Goal: Information Seeking & Learning: Find specific fact

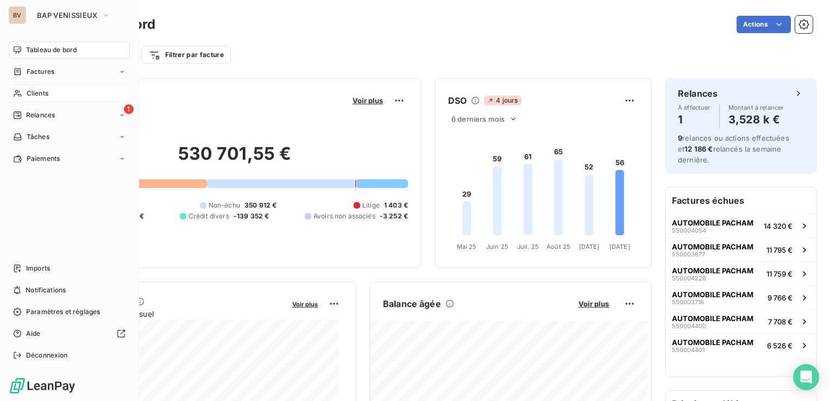
click at [43, 93] on span "Clients" at bounding box center [38, 94] width 22 height 10
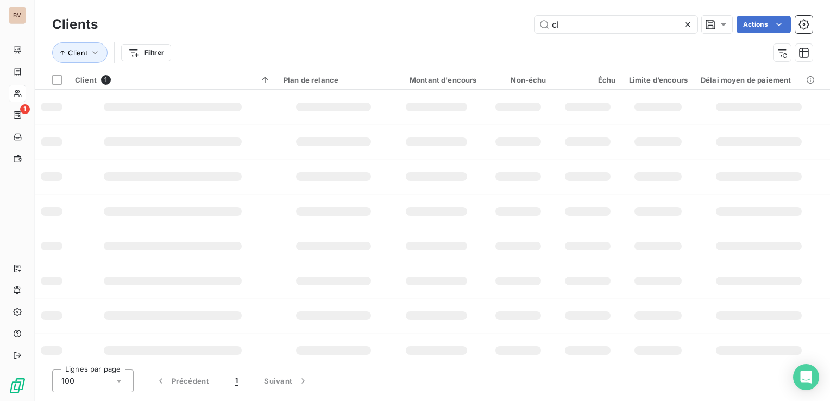
type input "c"
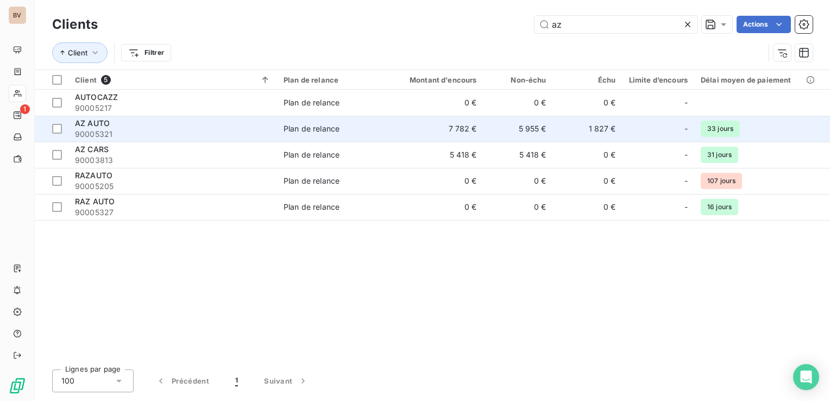
type input "az"
click at [97, 124] on span "AZ AUTO" at bounding box center [92, 122] width 35 height 9
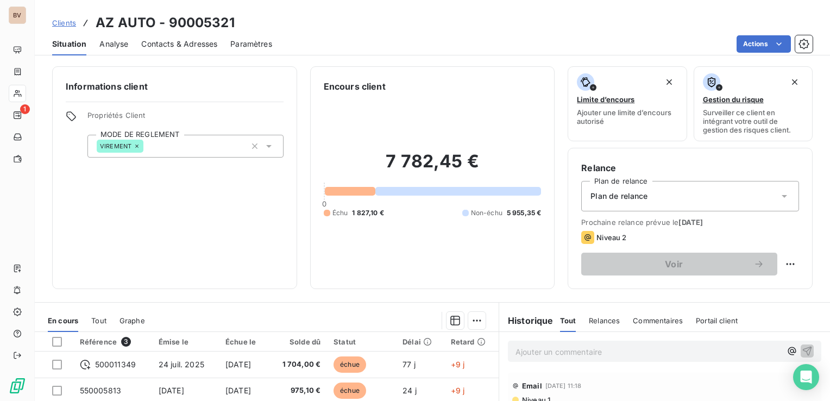
click at [174, 43] on span "Contacts & Adresses" at bounding box center [179, 44] width 76 height 11
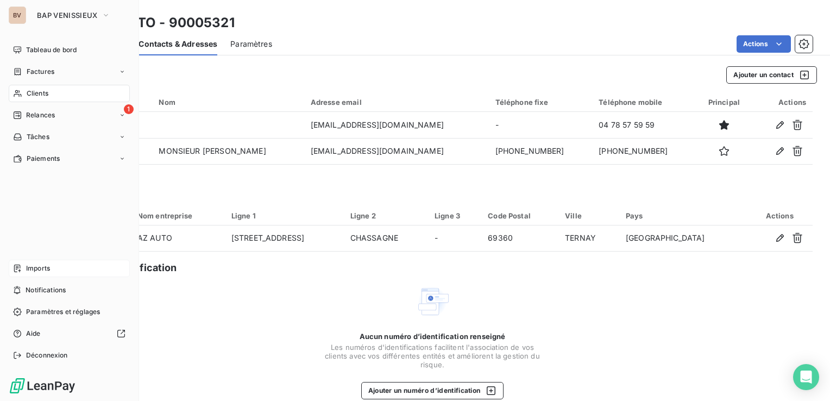
click at [41, 264] on span "Imports" at bounding box center [38, 268] width 24 height 10
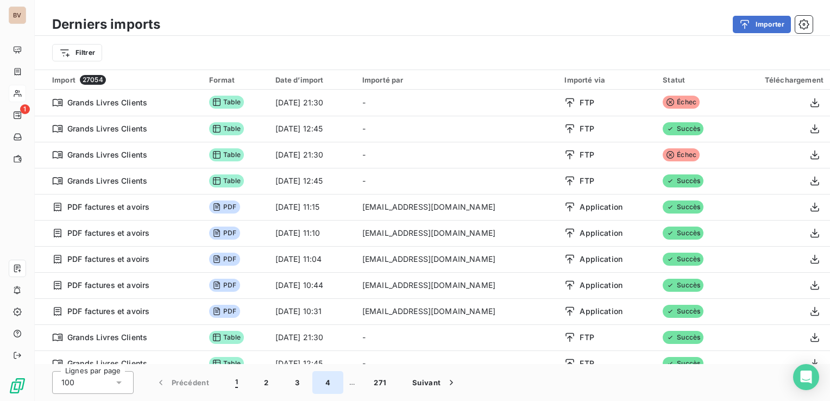
click at [330, 386] on button "4" at bounding box center [327, 382] width 31 height 23
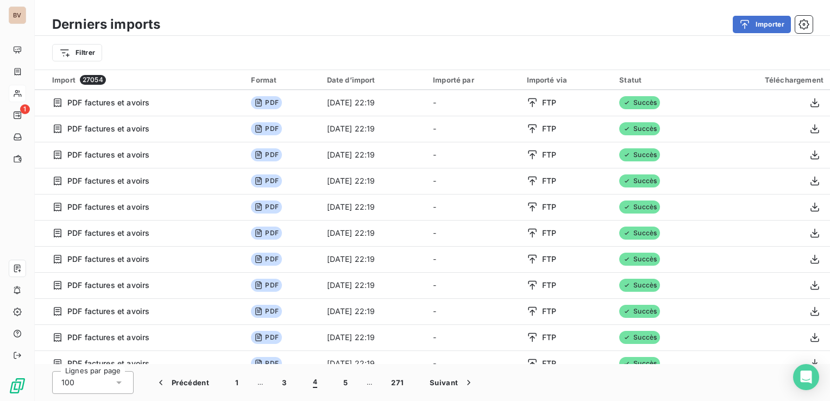
scroll to position [2333, 0]
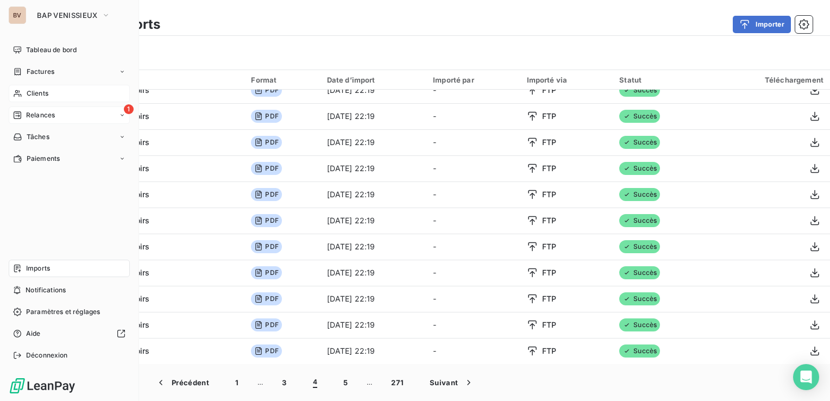
click at [40, 116] on span "Relances" at bounding box center [40, 115] width 29 height 10
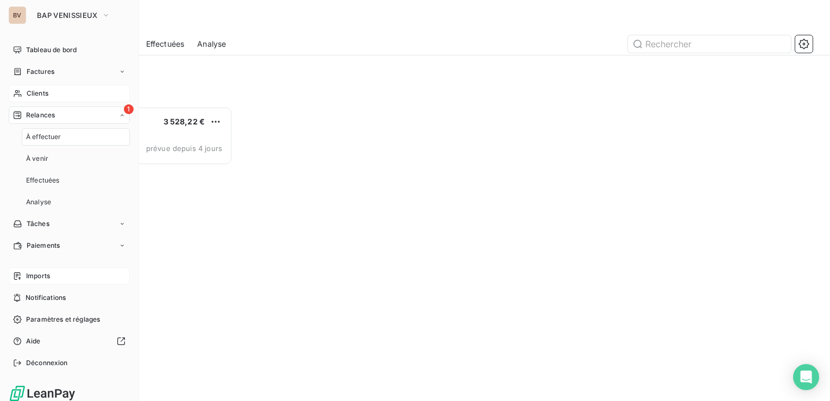
scroll to position [286, 172]
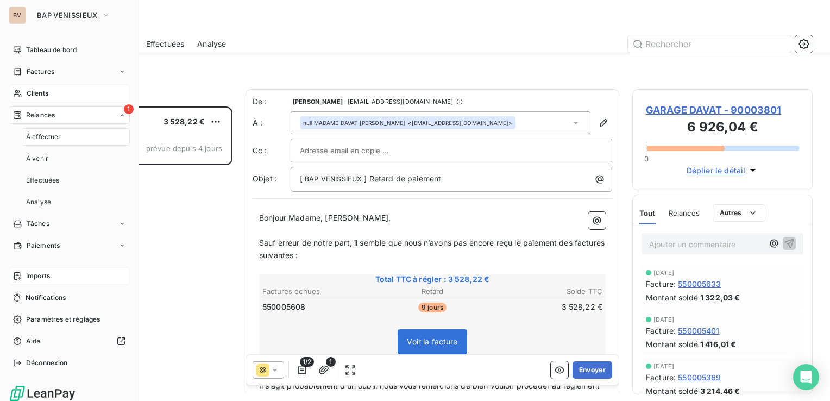
click at [43, 115] on span "Relances" at bounding box center [40, 115] width 29 height 10
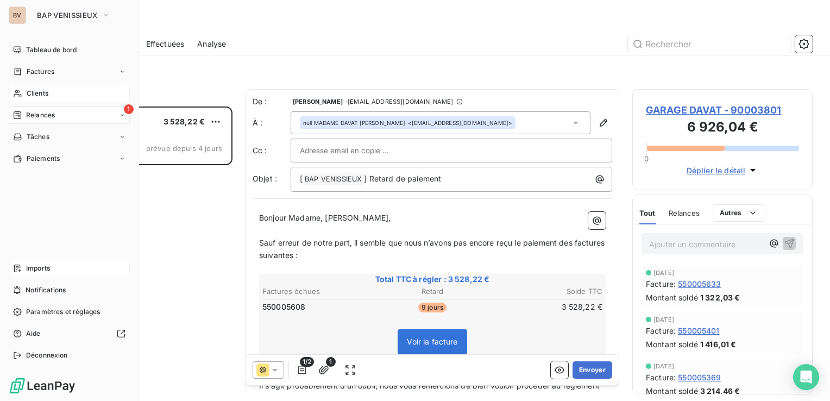
click at [64, 273] on div "Imports" at bounding box center [69, 268] width 121 height 17
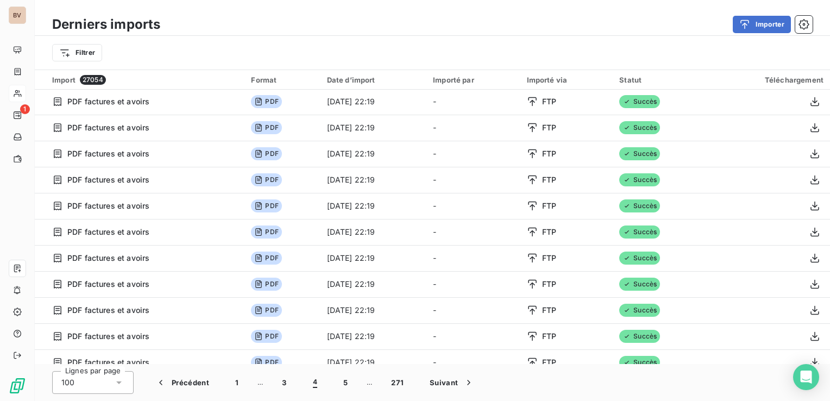
scroll to position [326, 0]
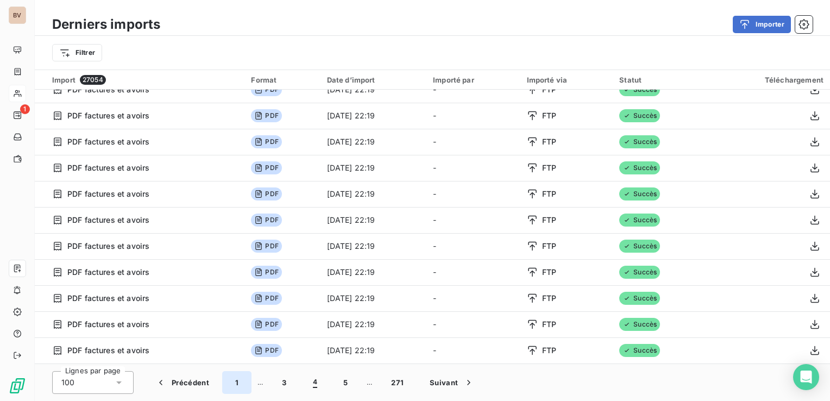
click at [238, 386] on button "1" at bounding box center [236, 382] width 29 height 23
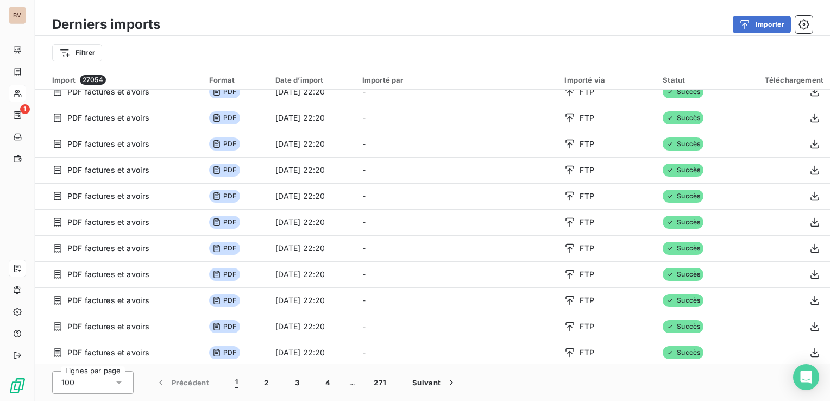
scroll to position [2333, 0]
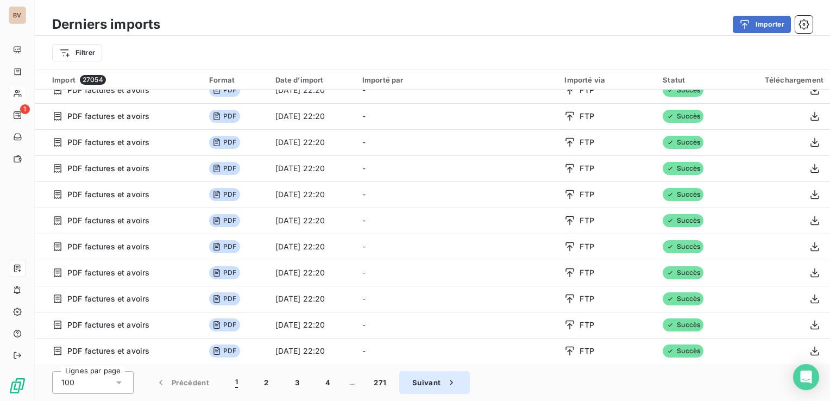
click at [268, 382] on button "2" at bounding box center [266, 382] width 30 height 23
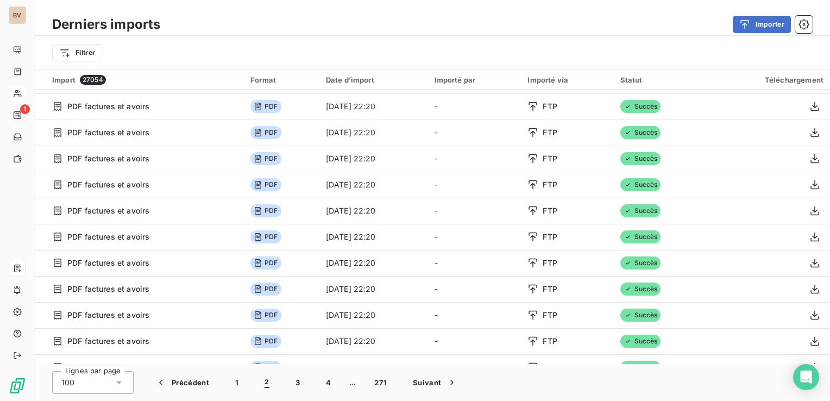
scroll to position [0, 0]
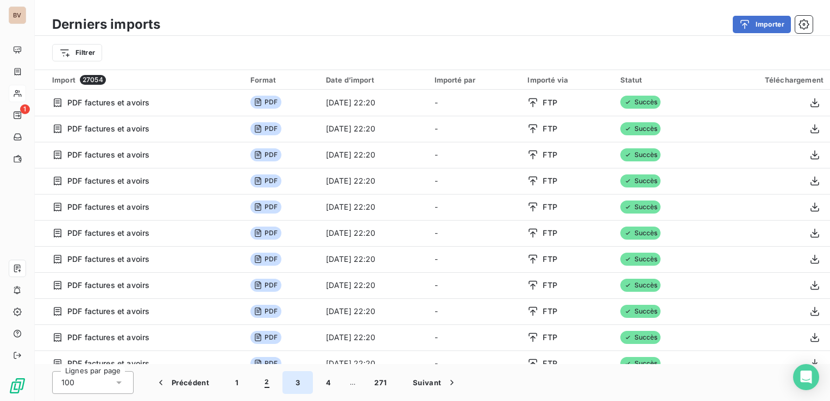
click at [293, 384] on button "3" at bounding box center [297, 382] width 30 height 23
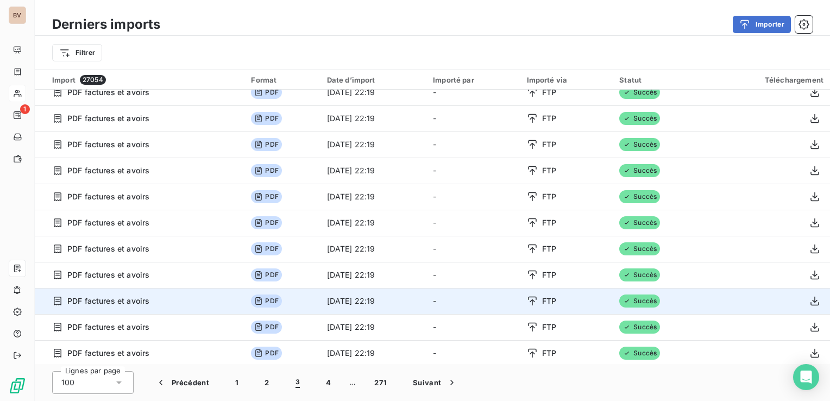
scroll to position [2333, 0]
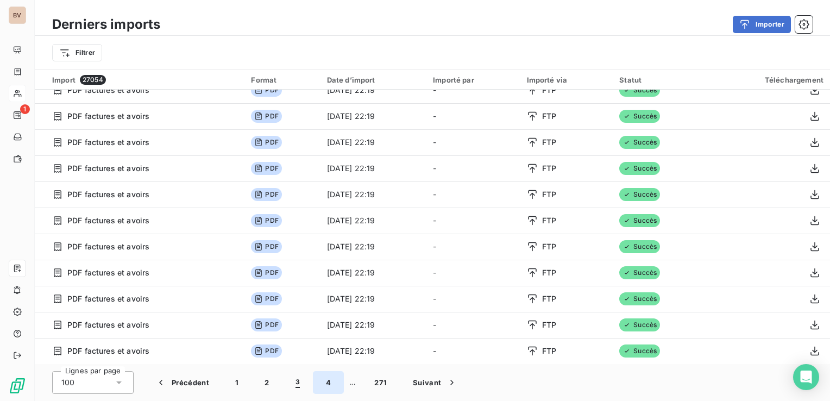
click at [323, 381] on button "4" at bounding box center [328, 382] width 31 height 23
click at [343, 383] on button "5" at bounding box center [345, 382] width 30 height 23
click at [345, 381] on button "6" at bounding box center [345, 382] width 30 height 23
click at [347, 386] on button "7" at bounding box center [345, 382] width 30 height 23
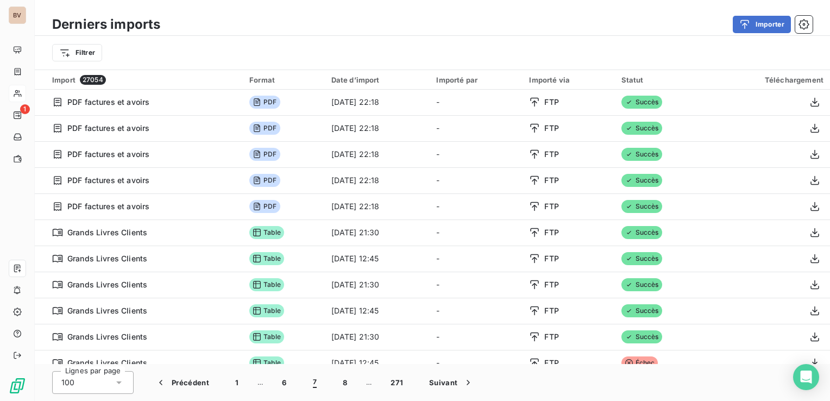
scroll to position [0, 0]
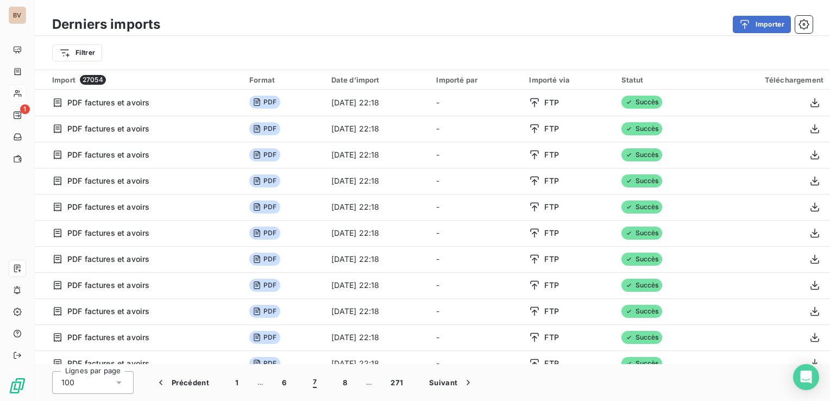
click at [64, 85] on th "Import 27054" at bounding box center [139, 80] width 208 height 20
click at [71, 80] on div "Import 27054" at bounding box center [144, 80] width 184 height 10
click at [90, 58] on html "BV 1 Derniers imports Importer Filtrer Import 27054 Format Date d’import Import…" at bounding box center [415, 200] width 830 height 401
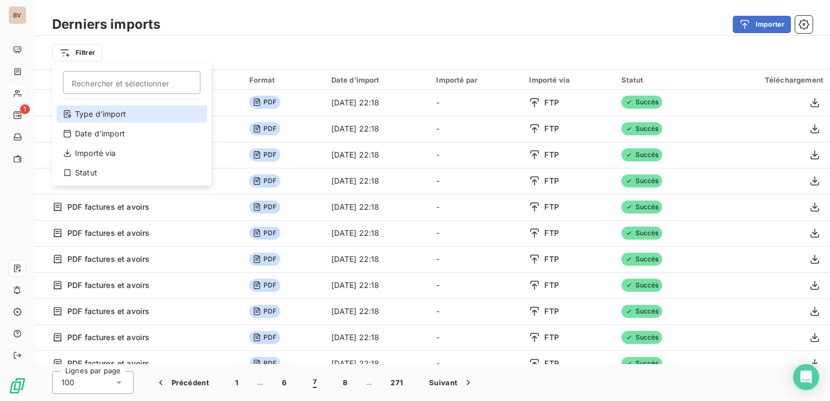
click at [87, 109] on div "Type d’import" at bounding box center [131, 113] width 150 height 17
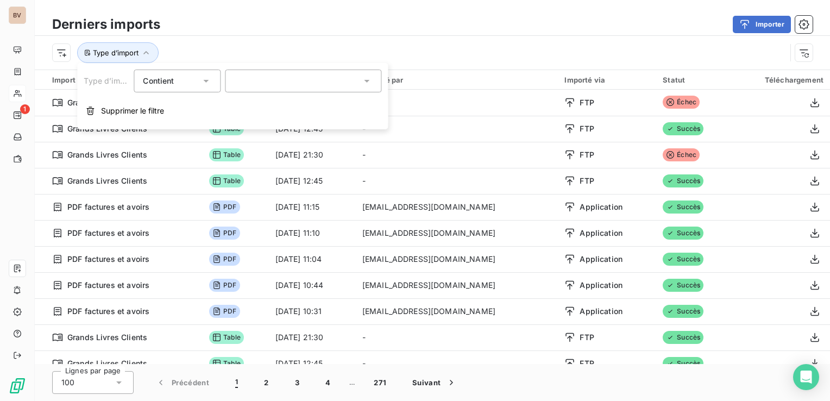
click at [322, 79] on div at bounding box center [303, 81] width 156 height 23
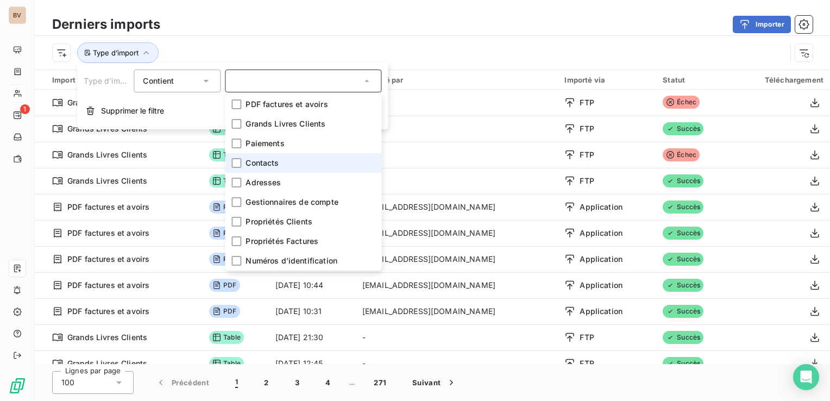
click at [289, 158] on li "Contacts" at bounding box center [303, 163] width 156 height 20
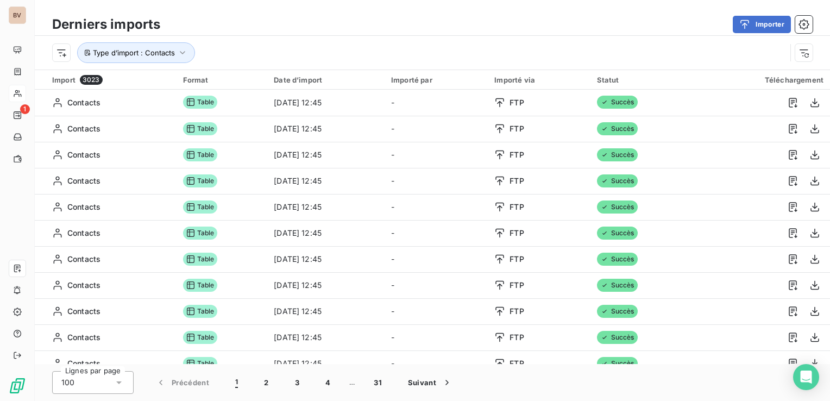
click at [409, 27] on div "Importer" at bounding box center [492, 24] width 639 height 17
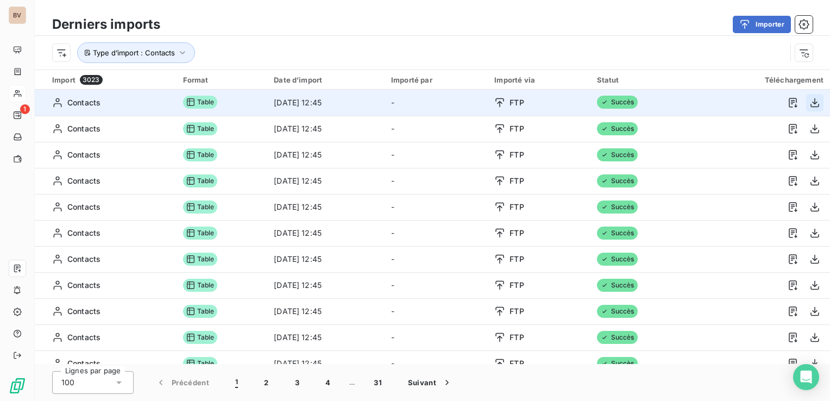
click at [811, 101] on icon "button" at bounding box center [814, 102] width 11 height 11
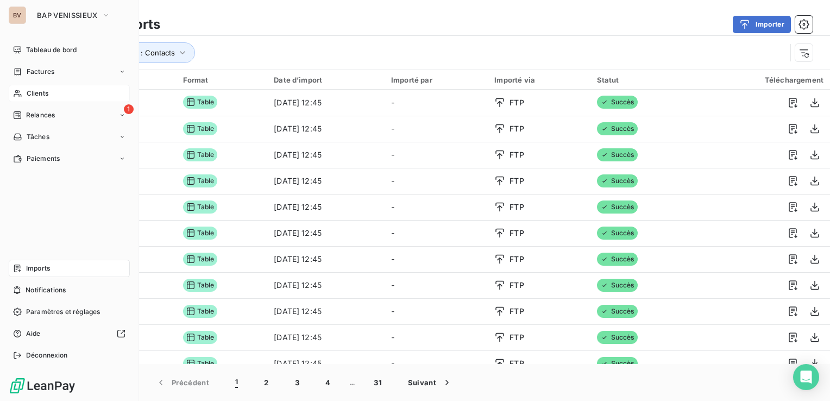
click at [21, 15] on div "BV" at bounding box center [17, 15] width 17 height 17
click at [53, 15] on span "BAP VENISSIEUX" at bounding box center [67, 15] width 60 height 9
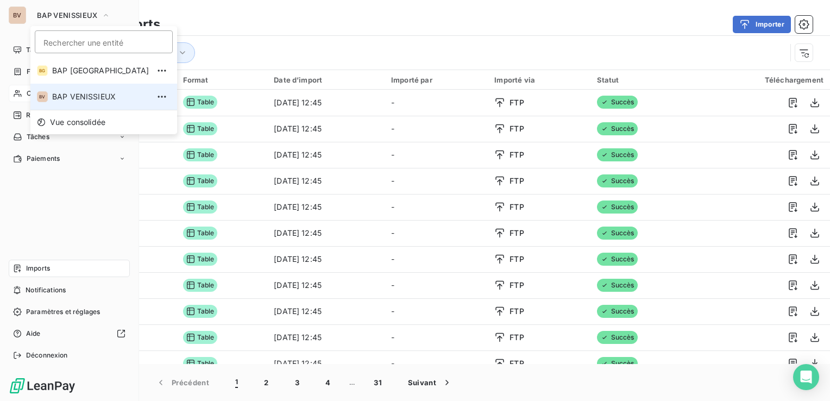
click at [57, 99] on span "BAP VENISSIEUX" at bounding box center [100, 96] width 97 height 11
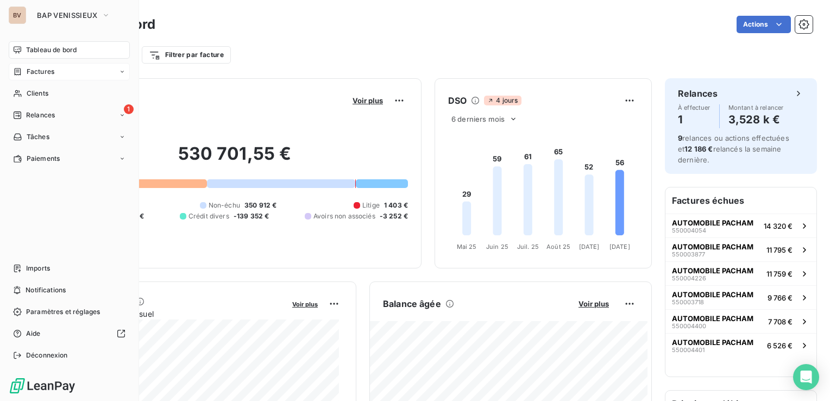
click at [31, 71] on span "Factures" at bounding box center [41, 72] width 28 height 10
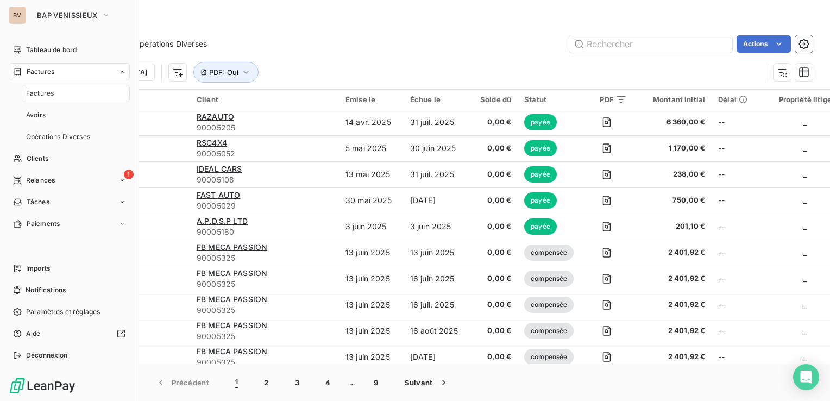
click at [56, 73] on div "Factures" at bounding box center [69, 71] width 121 height 17
click at [47, 91] on span "Clients" at bounding box center [38, 94] width 22 height 10
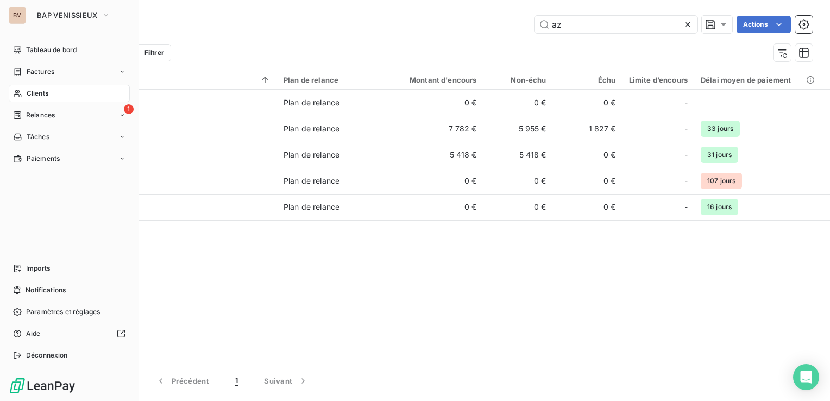
click at [65, 92] on div "Clients" at bounding box center [69, 93] width 121 height 17
click at [34, 92] on span "Clients" at bounding box center [38, 94] width 22 height 10
click at [112, 95] on div "Clients" at bounding box center [69, 93] width 121 height 17
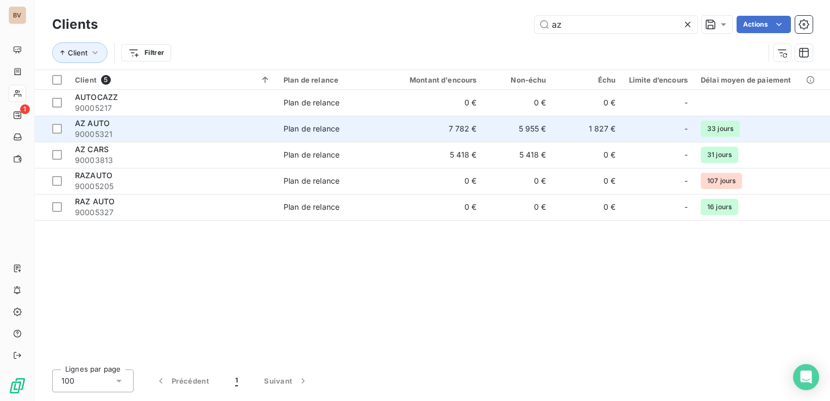
click at [97, 127] on span "AZ AUTO" at bounding box center [92, 122] width 35 height 9
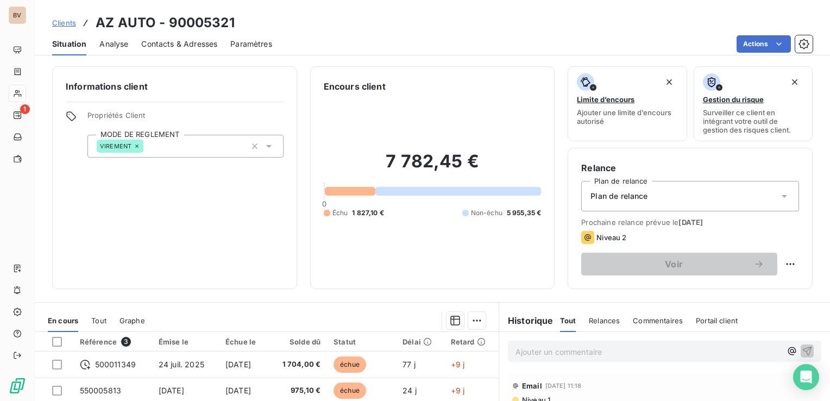
click at [159, 43] on span "Contacts & Adresses" at bounding box center [179, 44] width 76 height 11
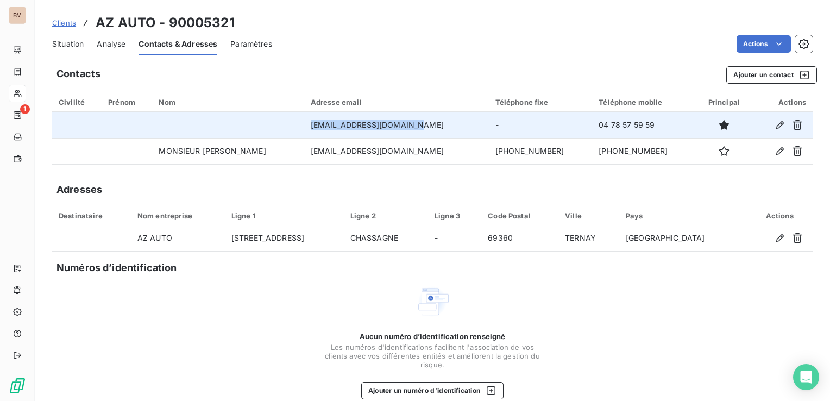
drag, startPoint x: 436, startPoint y: 125, endPoint x: 332, endPoint y: 127, distance: 103.2
click at [332, 127] on td "[EMAIL_ADDRESS][DOMAIN_NAME]" at bounding box center [396, 125] width 185 height 26
copy td "[EMAIL_ADDRESS][DOMAIN_NAME]"
click at [792, 123] on icon "button" at bounding box center [797, 125] width 11 height 11
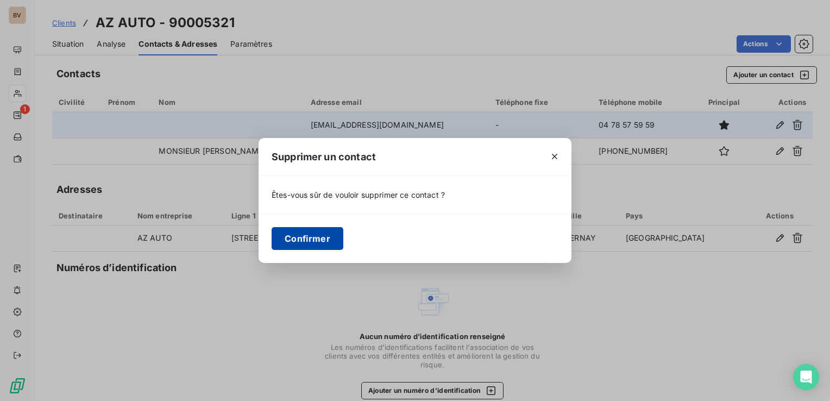
click at [298, 242] on button "Confirmer" at bounding box center [308, 238] width 72 height 23
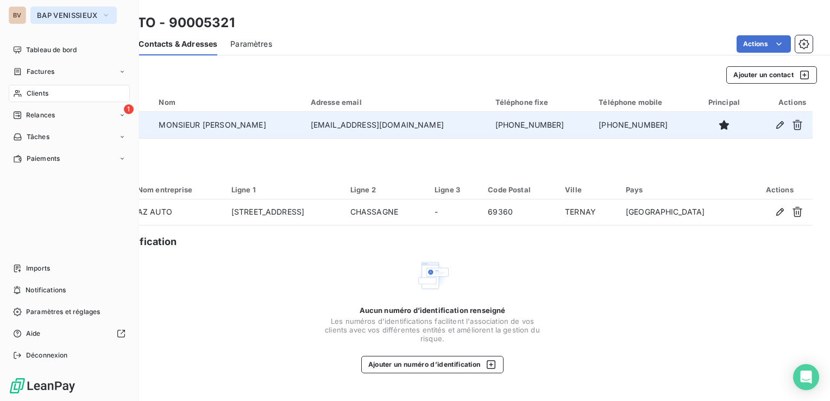
click at [48, 14] on span "BAP VENISSIEUX" at bounding box center [67, 15] width 60 height 9
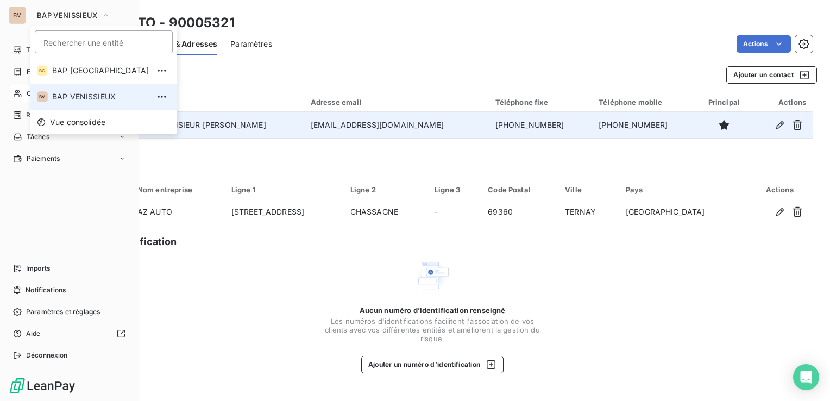
click at [61, 95] on span "BAP VENISSIEUX" at bounding box center [100, 96] width 97 height 11
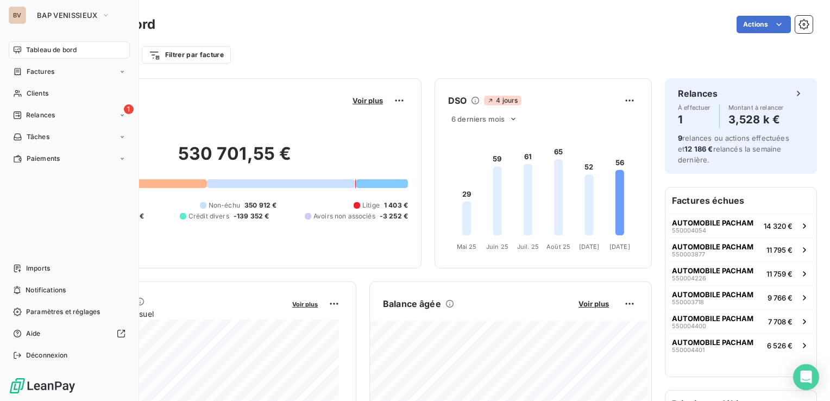
click at [393, 29] on div "Actions" at bounding box center [490, 24] width 644 height 17
click at [28, 269] on span "Imports" at bounding box center [38, 268] width 24 height 10
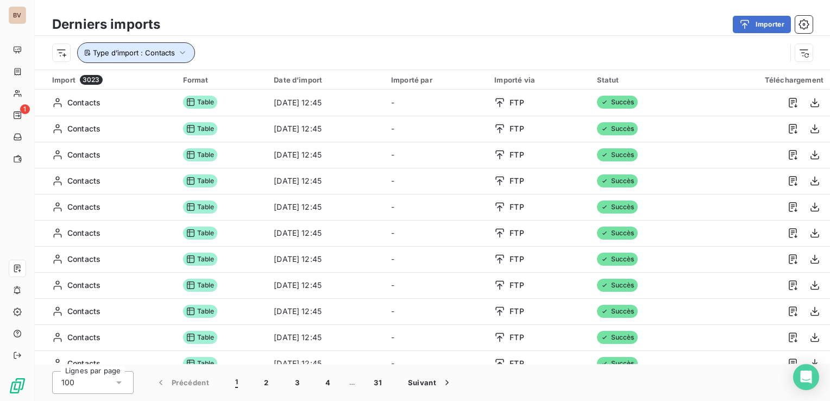
click at [123, 51] on span "Type d’import : Contacts" at bounding box center [134, 52] width 82 height 9
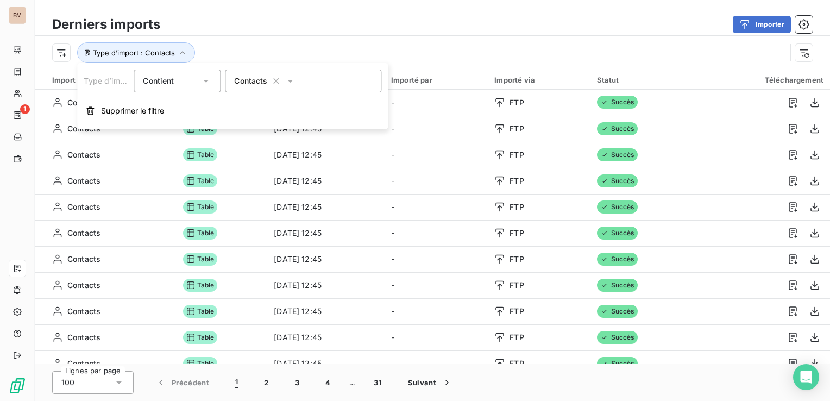
click at [294, 81] on icon at bounding box center [290, 81] width 11 height 11
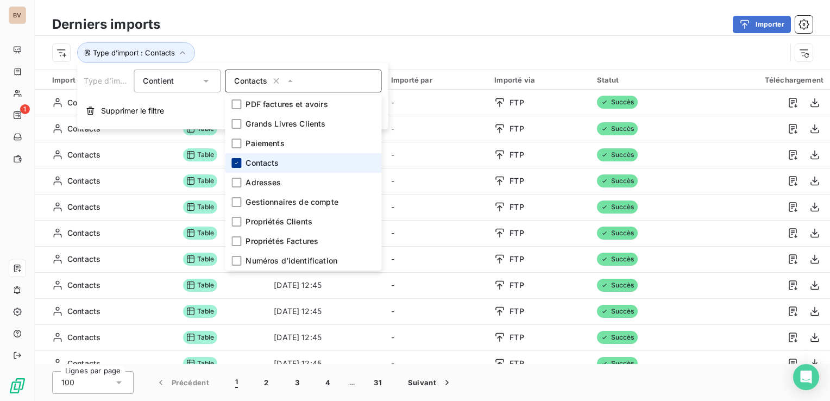
click at [240, 166] on div at bounding box center [236, 163] width 10 height 10
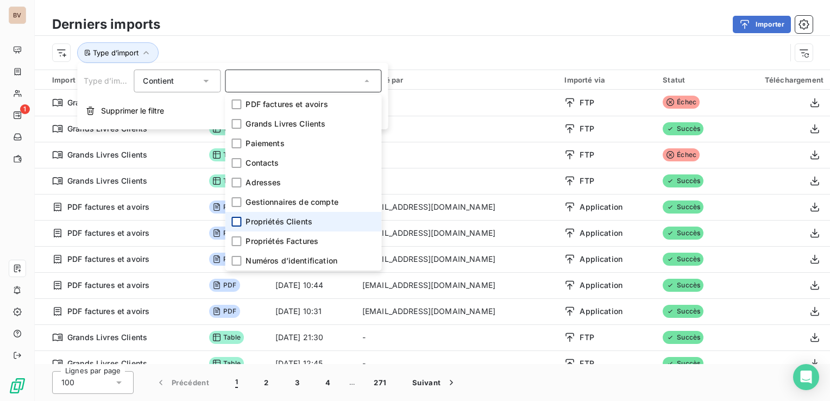
click at [237, 222] on div at bounding box center [236, 222] width 10 height 10
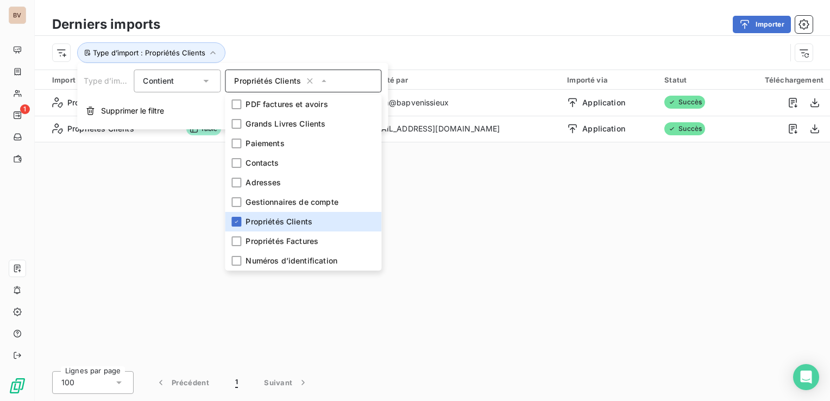
click at [177, 211] on div "Import 2 Format Date d’import Importé par Importé via Statut Téléchargement Pro…" at bounding box center [432, 217] width 795 height 294
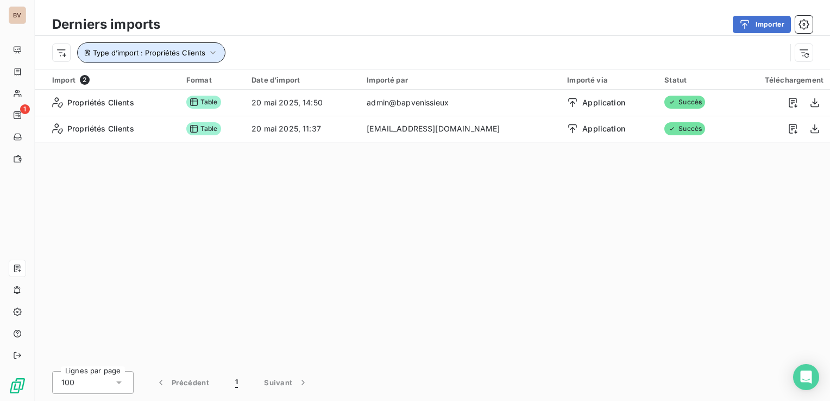
click at [213, 52] on icon "button" at bounding box center [212, 52] width 5 height 3
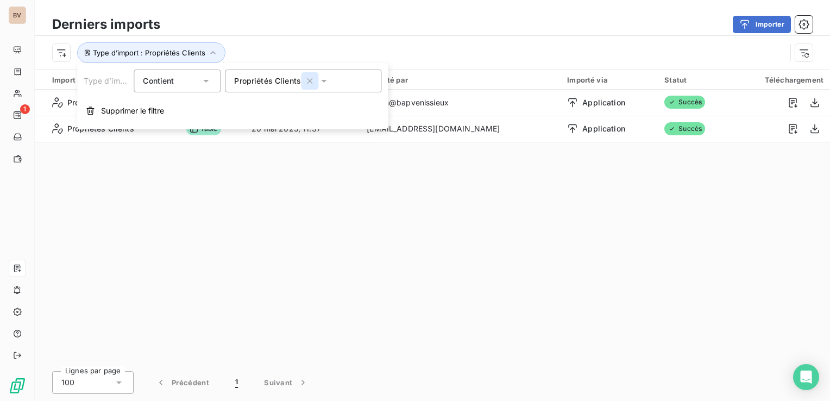
click at [305, 81] on icon "button" at bounding box center [309, 81] width 11 height 11
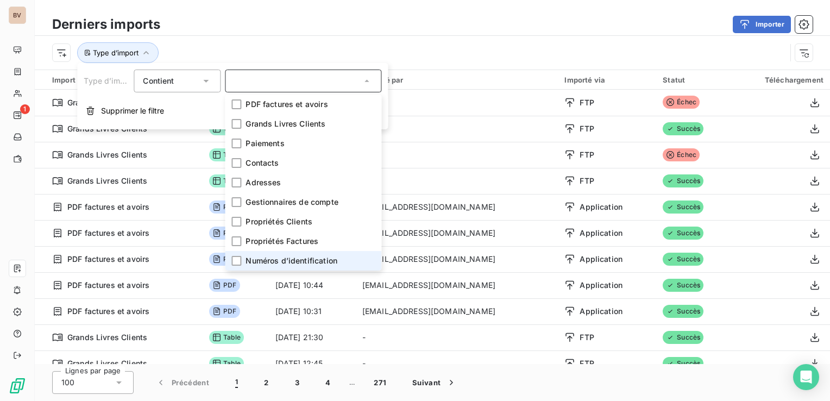
click at [289, 260] on span "Numéros d’identification" at bounding box center [292, 260] width 92 height 11
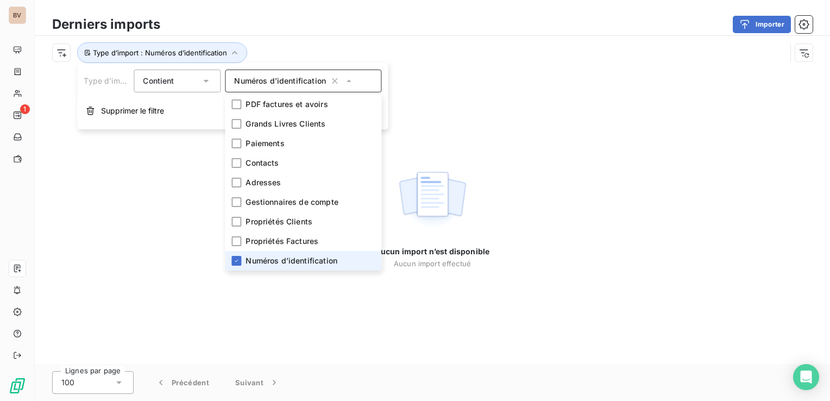
click at [248, 257] on span "Numéros d’identification" at bounding box center [292, 260] width 92 height 11
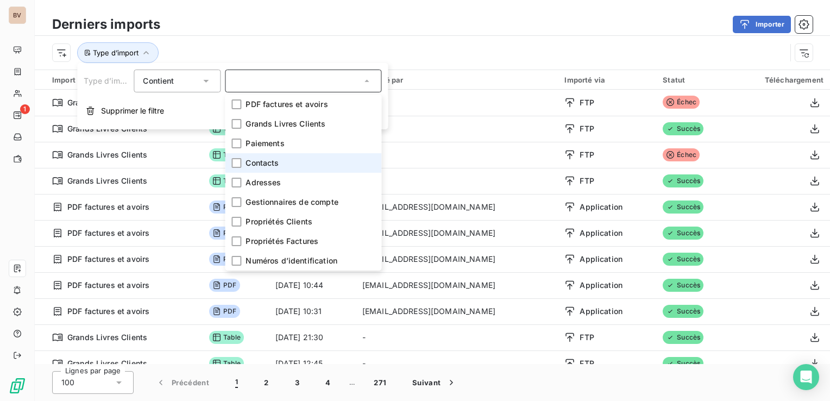
click at [271, 160] on span "Contacts" at bounding box center [262, 163] width 33 height 11
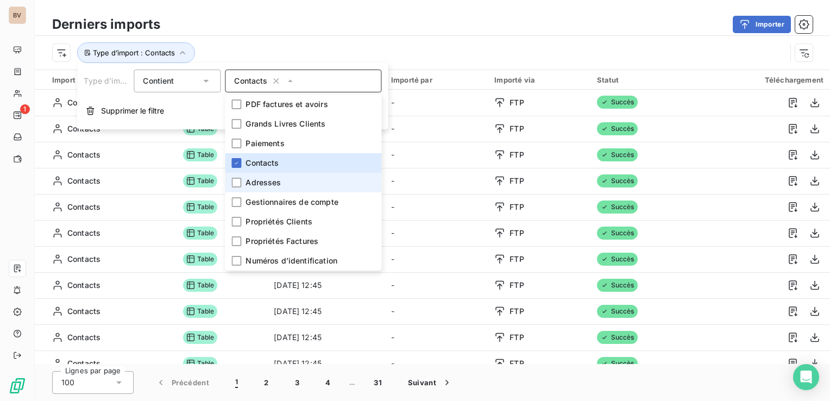
click at [275, 186] on span "Adresses" at bounding box center [263, 182] width 35 height 11
click at [246, 166] on span "Contacts" at bounding box center [262, 163] width 33 height 11
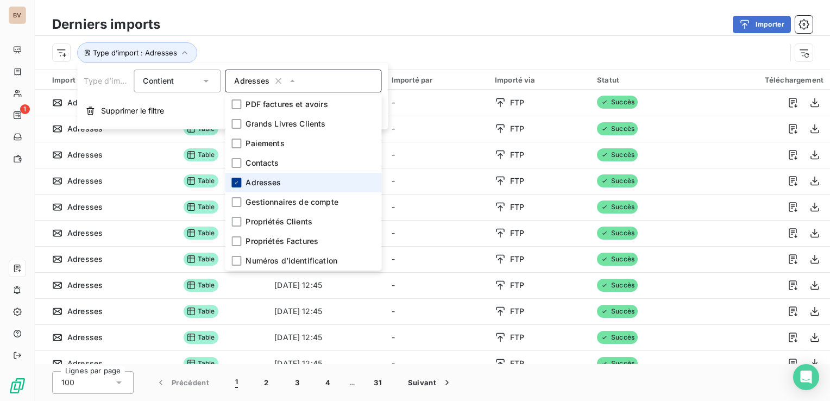
click at [237, 182] on icon at bounding box center [236, 182] width 7 height 7
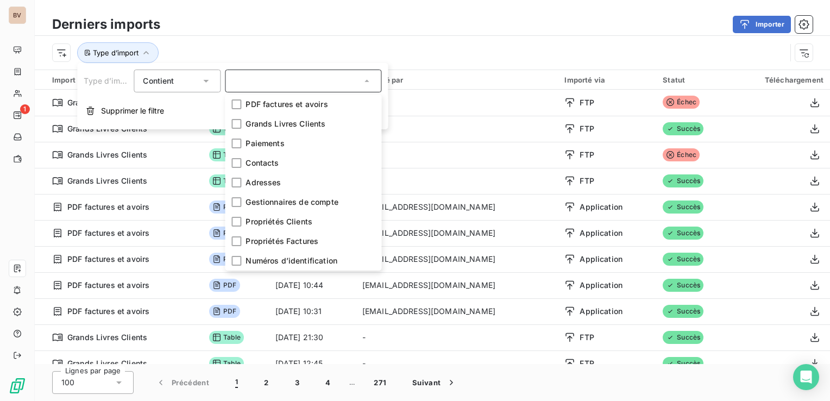
click at [271, 15] on div "Derniers imports Importer" at bounding box center [432, 24] width 795 height 23
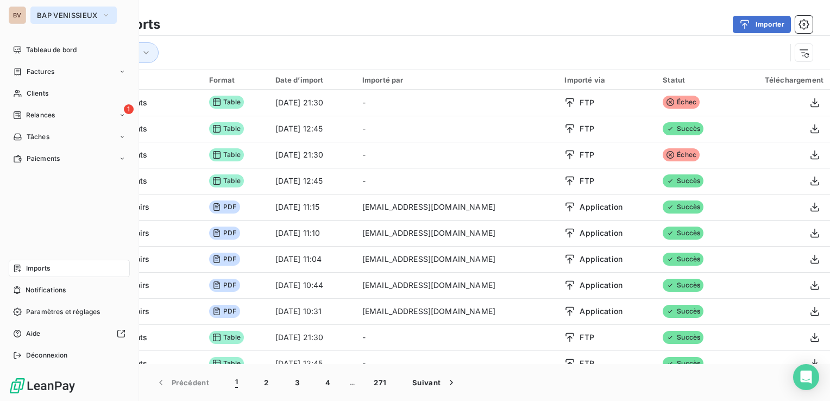
click at [48, 16] on span "BAP VENISSIEUX" at bounding box center [67, 15] width 60 height 9
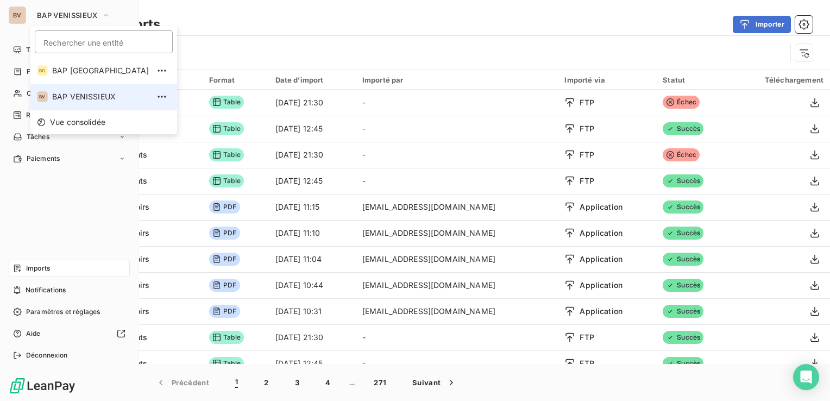
click at [96, 98] on span "BAP VENISSIEUX" at bounding box center [100, 96] width 97 height 11
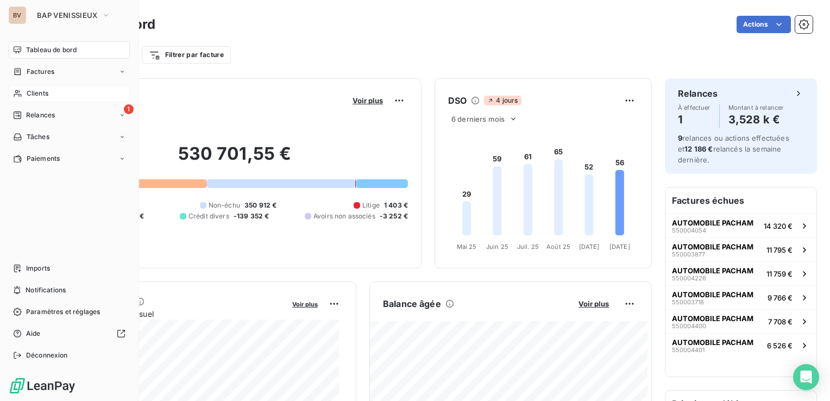
click at [42, 95] on span "Clients" at bounding box center [38, 94] width 22 height 10
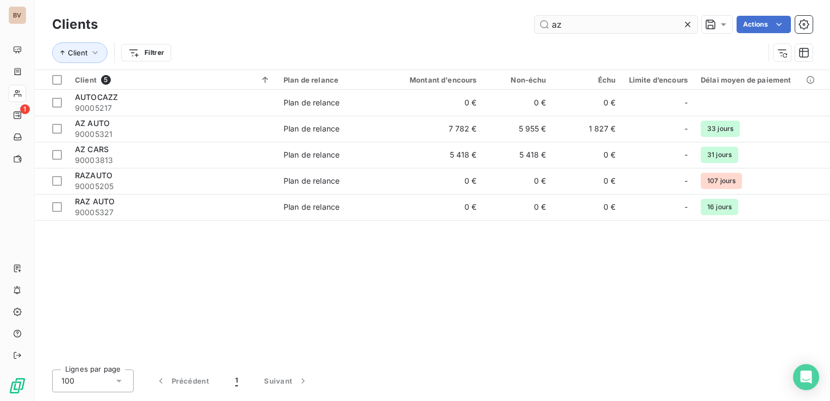
click at [592, 28] on input "az" at bounding box center [615, 24] width 163 height 17
type input "a"
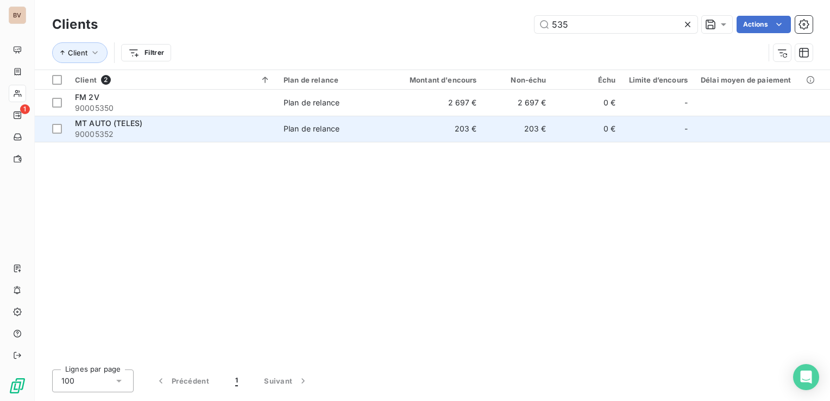
type input "535"
click at [121, 127] on span "MT AUTO (TELES)" at bounding box center [108, 122] width 67 height 9
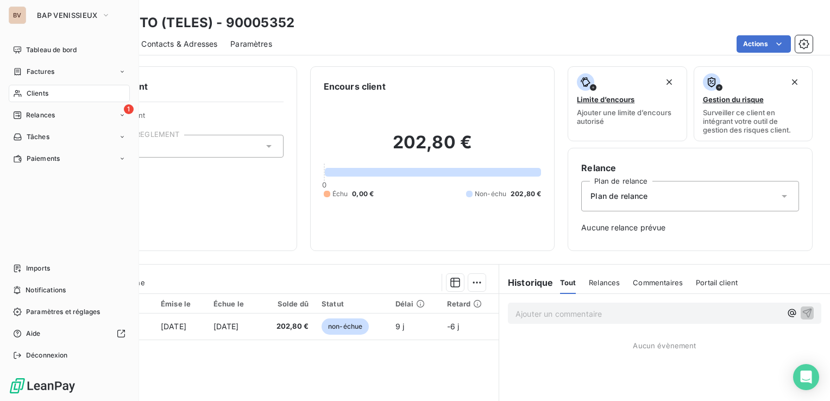
click at [49, 95] on div "Clients" at bounding box center [69, 93] width 121 height 17
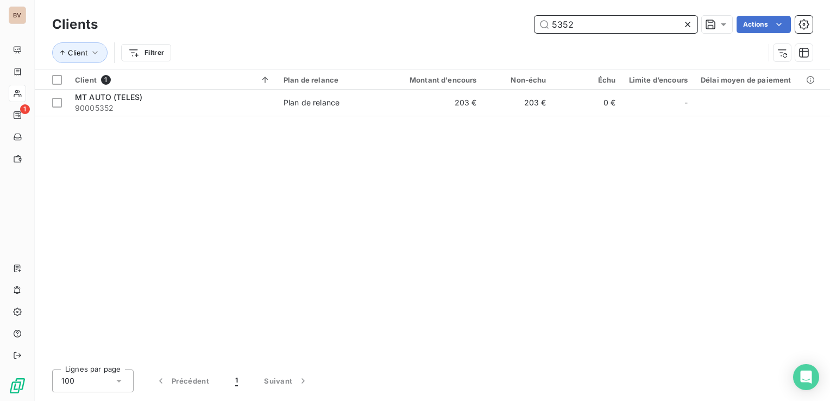
drag, startPoint x: 576, startPoint y: 23, endPoint x: 548, endPoint y: 22, distance: 27.7
click at [548, 22] on input "5352" at bounding box center [615, 24] width 163 height 17
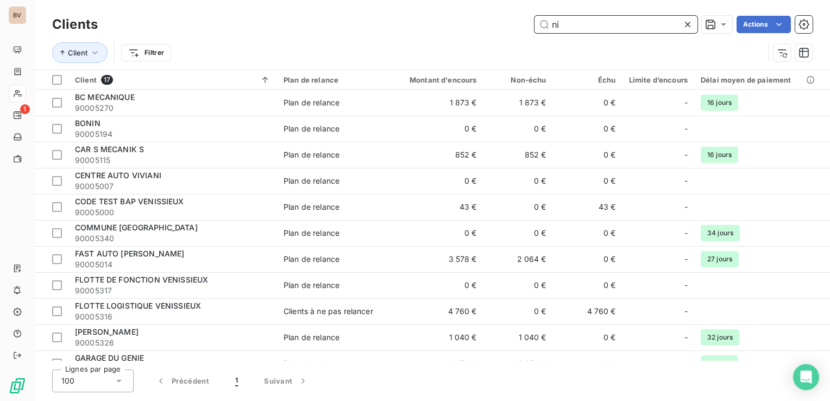
type input "n"
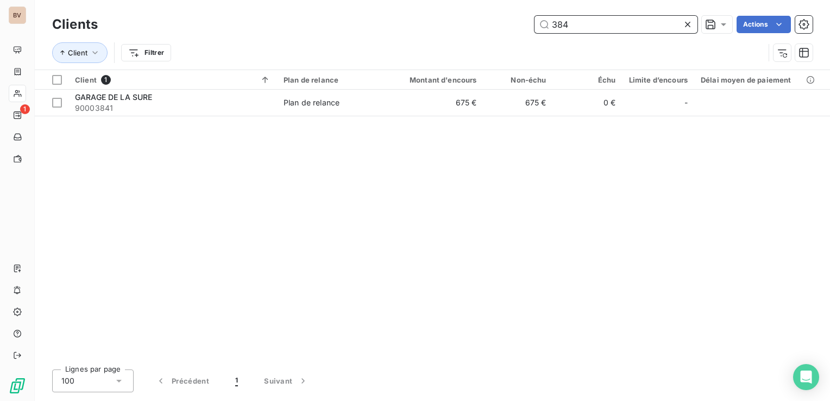
type input "384"
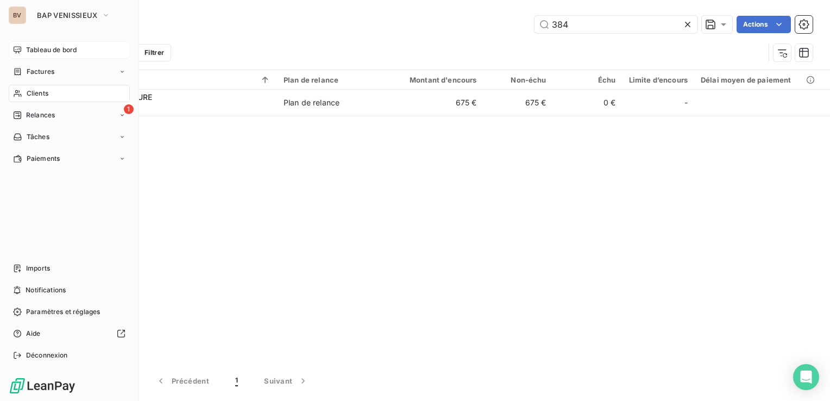
click at [26, 47] on span "Tableau de bord" at bounding box center [51, 50] width 51 height 10
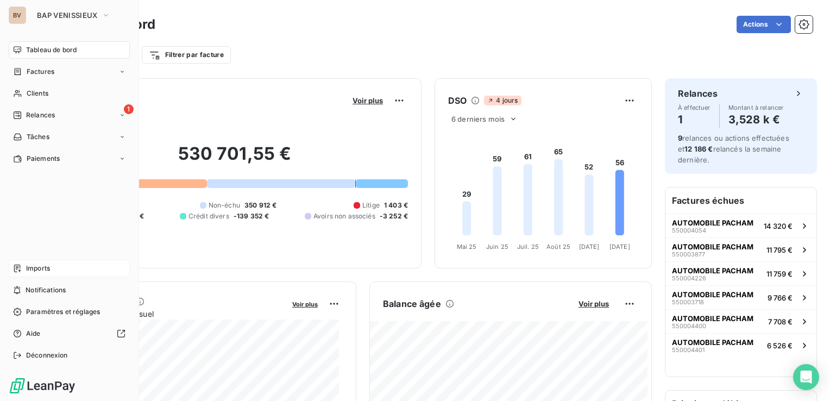
click at [22, 269] on div "Imports" at bounding box center [69, 268] width 121 height 17
click at [26, 272] on span "Imports" at bounding box center [38, 268] width 24 height 10
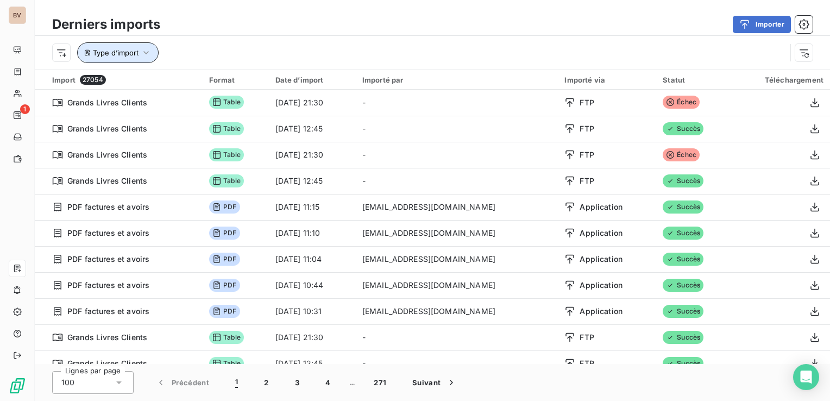
click at [130, 50] on span "Type d’import" at bounding box center [116, 52] width 46 height 9
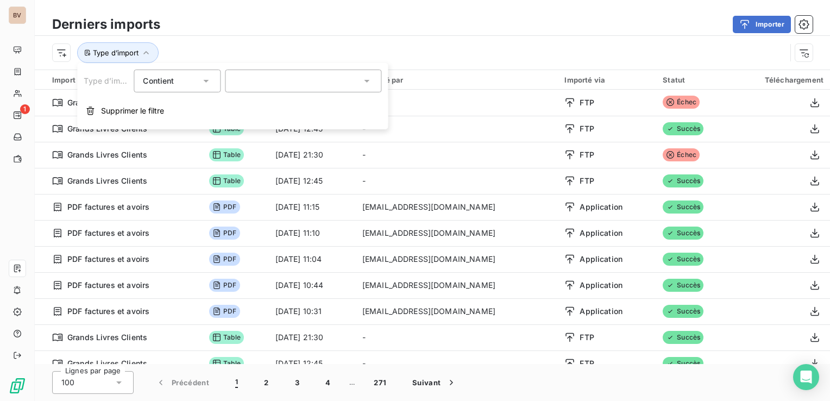
click at [351, 79] on div at bounding box center [303, 81] width 156 height 23
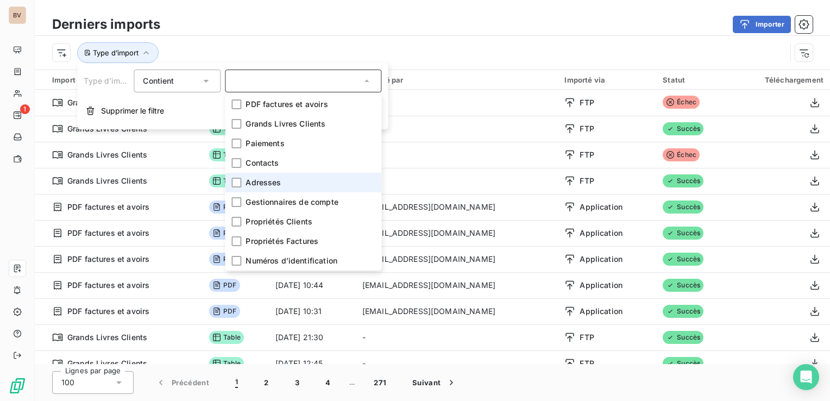
click at [249, 184] on span "Adresses" at bounding box center [263, 182] width 35 height 11
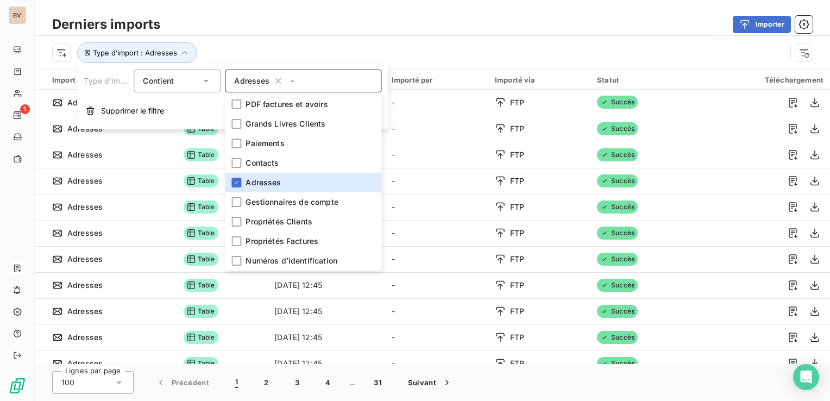
click at [475, 4] on div "Derniers imports Importer Type d’import : Adresses" at bounding box center [432, 35] width 795 height 70
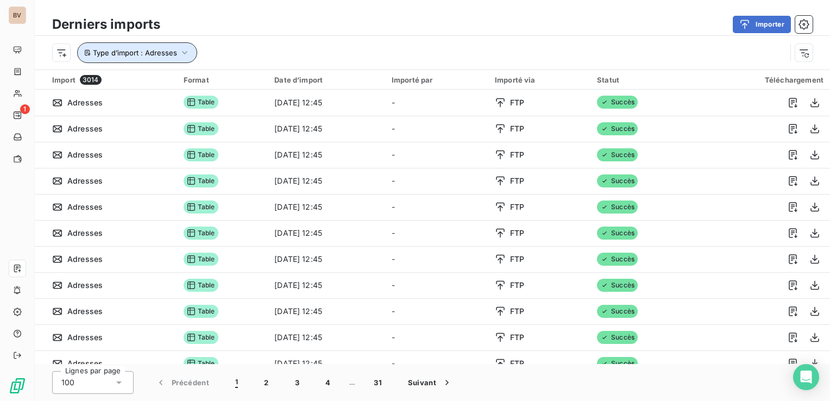
click at [183, 49] on icon "button" at bounding box center [184, 52] width 11 height 11
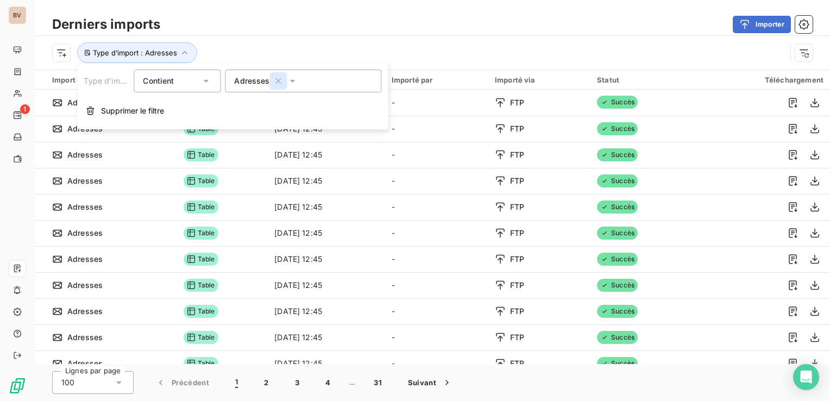
click at [278, 81] on icon "button" at bounding box center [278, 80] width 5 height 5
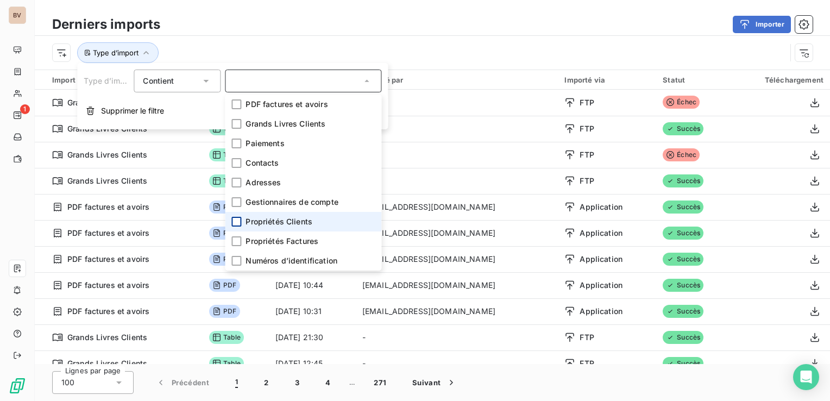
click at [236, 221] on div at bounding box center [236, 222] width 10 height 10
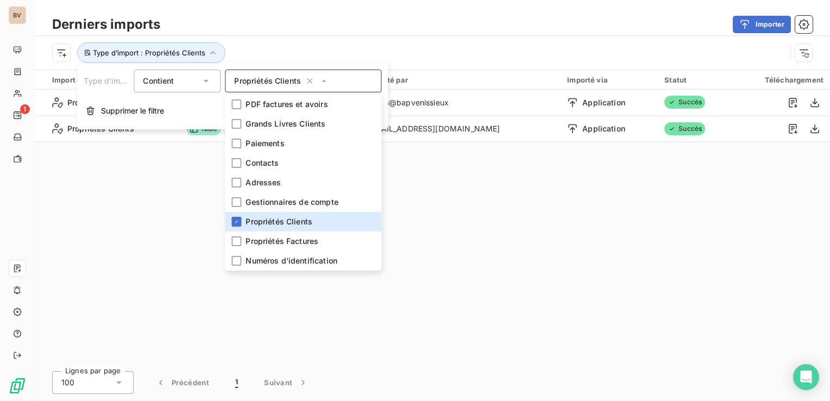
click at [443, 231] on div "Import 2 Format Date d’import Importé par Importé via Statut Téléchargement Pro…" at bounding box center [432, 217] width 795 height 294
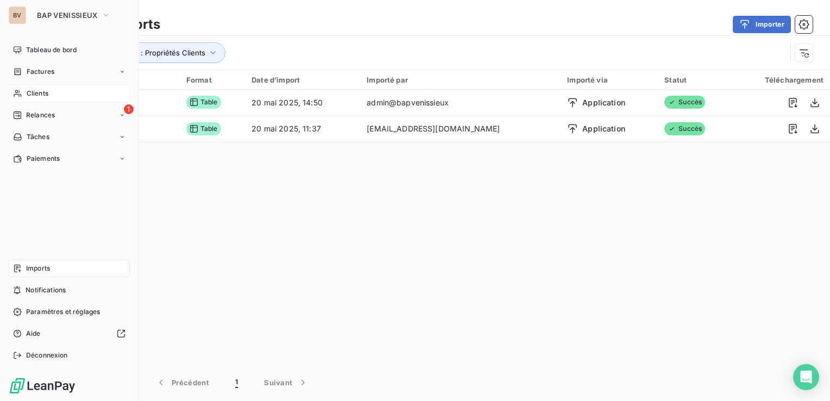
click at [39, 93] on span "Clients" at bounding box center [38, 94] width 22 height 10
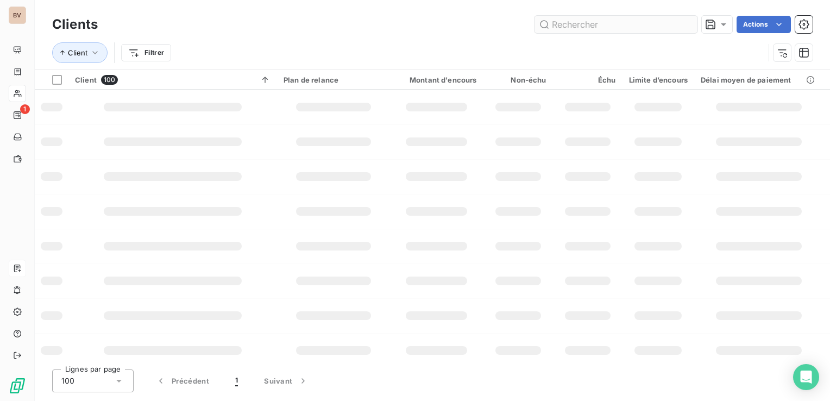
click at [567, 22] on input "text" at bounding box center [615, 24] width 163 height 17
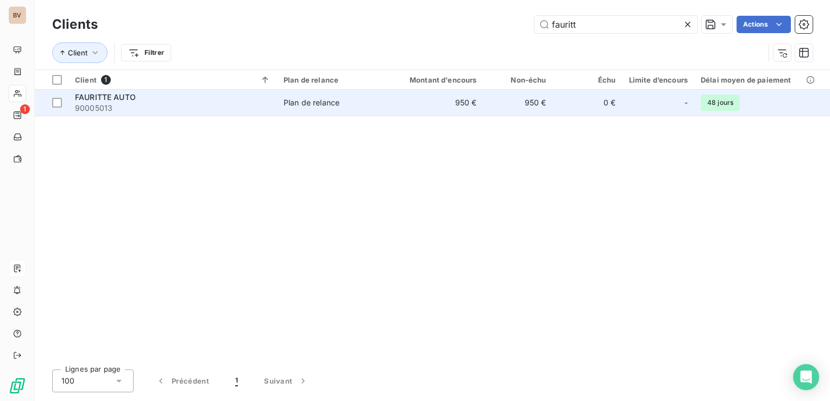
type input "fauritt"
click at [102, 104] on span "90005013" at bounding box center [173, 108] width 196 height 11
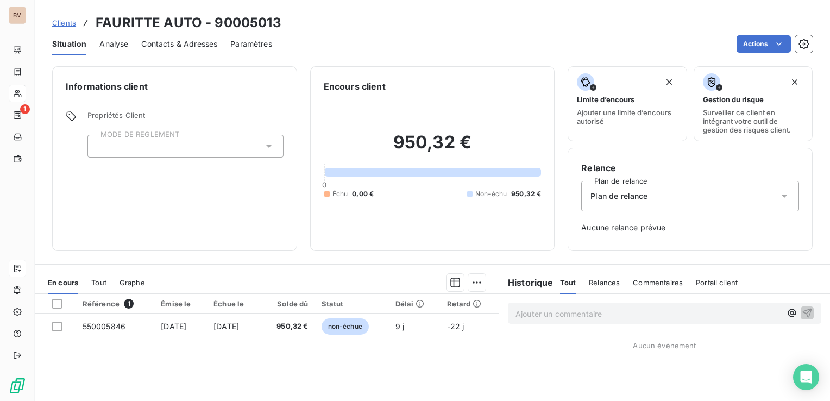
click at [187, 44] on span "Contacts & Adresses" at bounding box center [179, 44] width 76 height 11
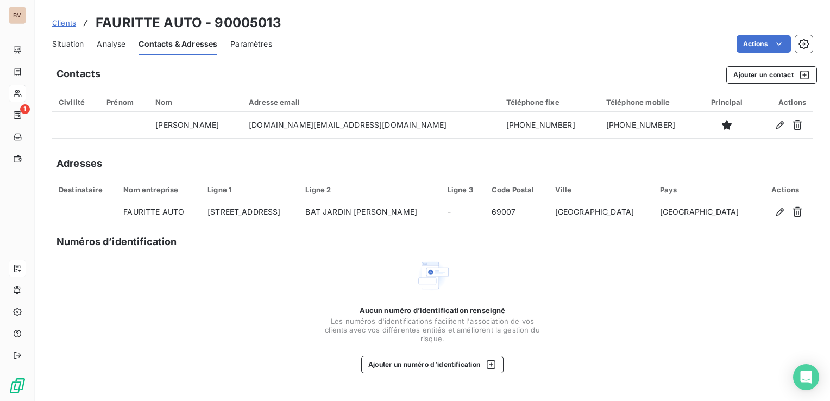
click at [81, 48] on span "Situation" at bounding box center [68, 44] width 32 height 11
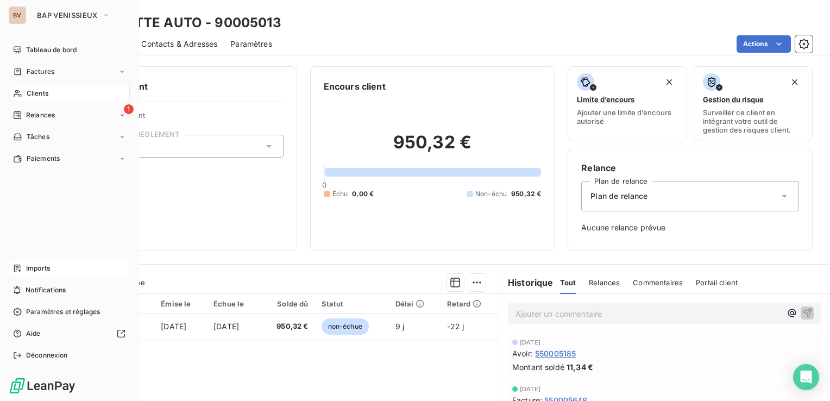
click at [36, 95] on span "Clients" at bounding box center [38, 94] width 22 height 10
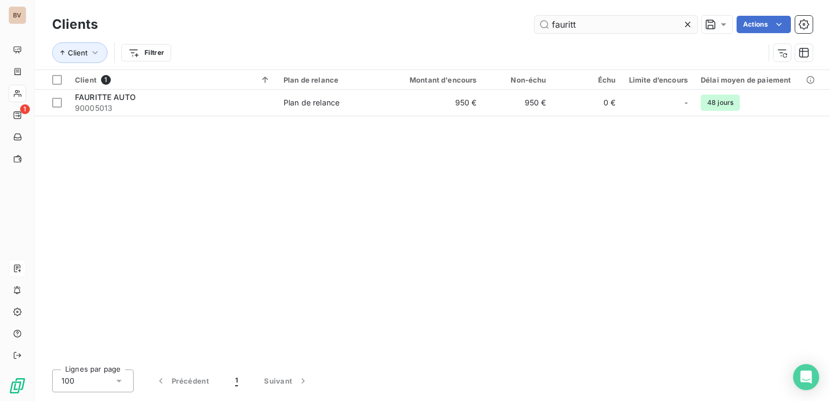
click at [580, 25] on input "fauritt" at bounding box center [615, 24] width 163 height 17
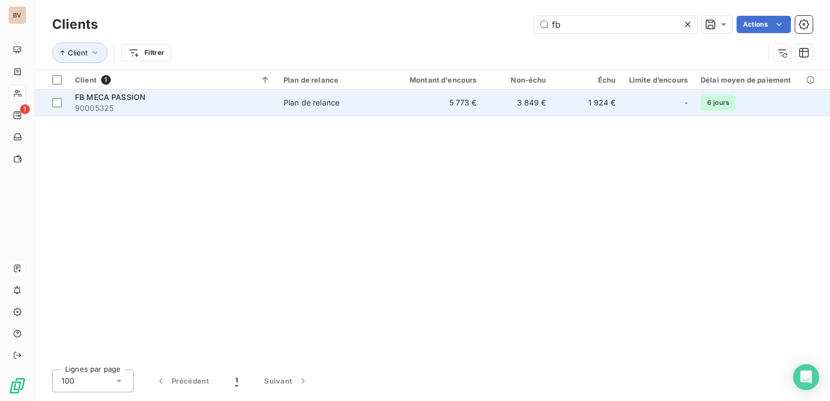
type input "fb"
click at [331, 106] on div "Plan de relance" at bounding box center [312, 102] width 56 height 11
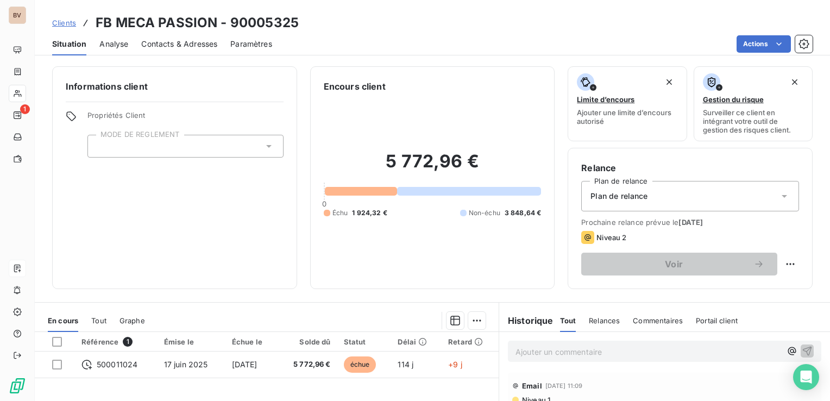
click at [151, 36] on div "Contacts & Adresses" at bounding box center [179, 44] width 76 height 23
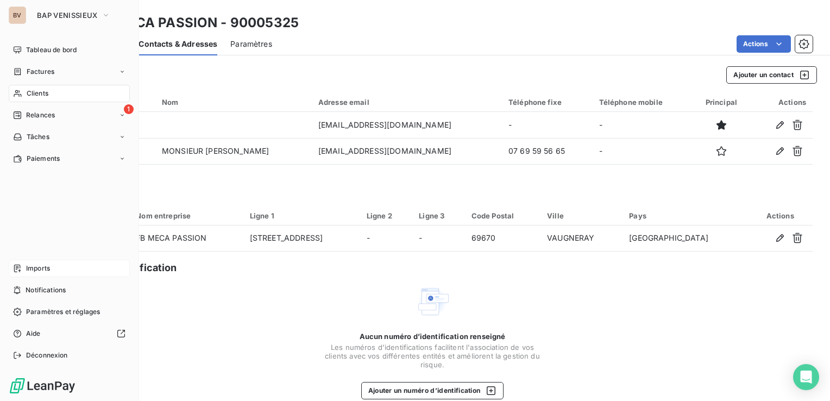
click at [30, 267] on span "Imports" at bounding box center [38, 268] width 24 height 10
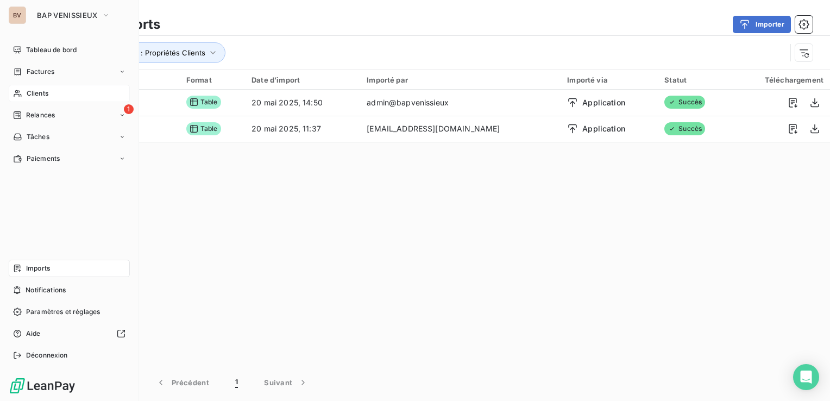
click at [48, 97] on span "Clients" at bounding box center [38, 94] width 22 height 10
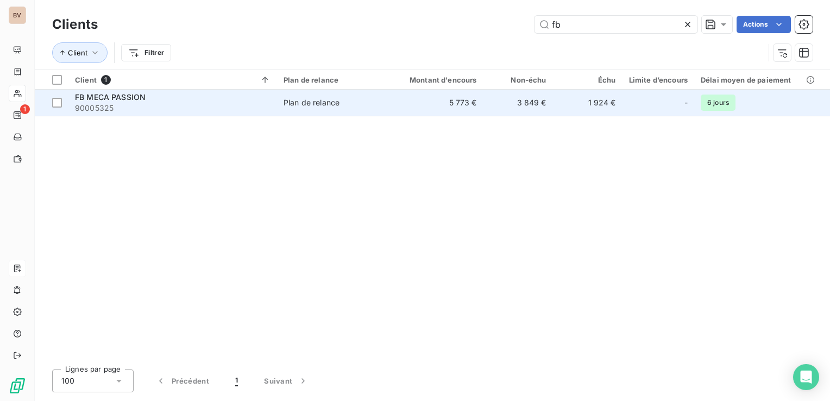
click at [91, 99] on span "FB MECA PASSION" at bounding box center [110, 96] width 71 height 9
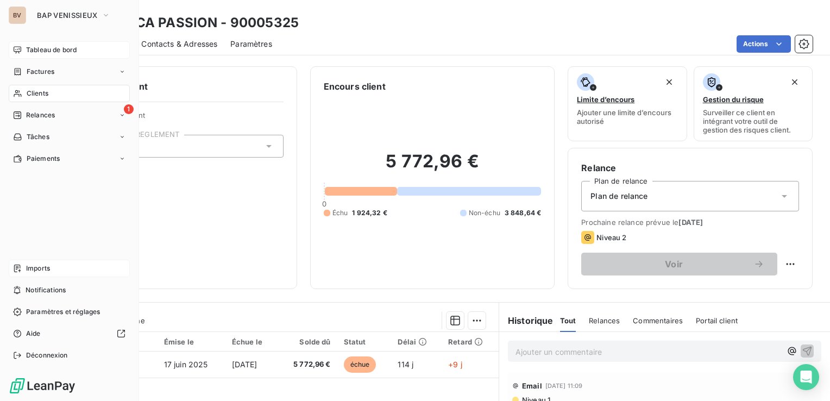
click at [40, 49] on span "Tableau de bord" at bounding box center [51, 50] width 51 height 10
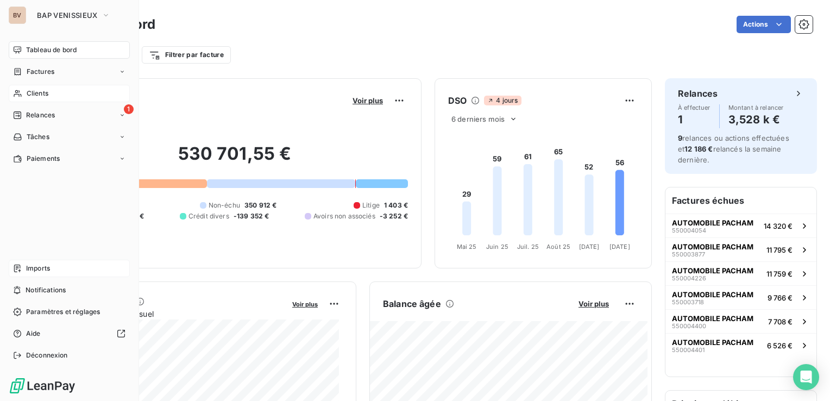
click at [56, 99] on div "Clients" at bounding box center [69, 93] width 121 height 17
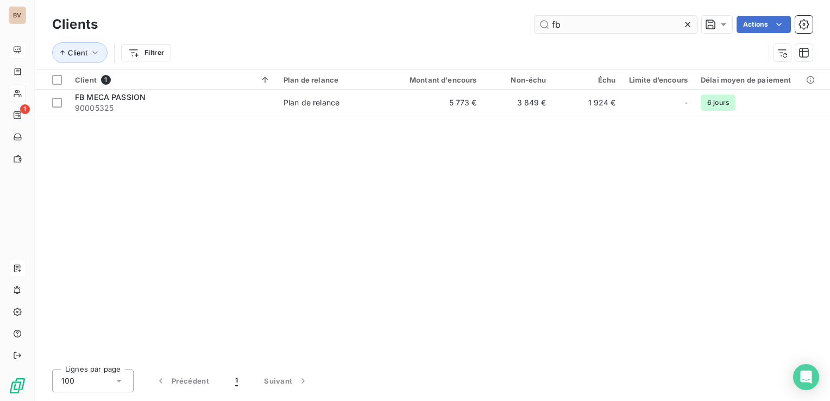
click at [589, 27] on input "fb" at bounding box center [615, 24] width 163 height 17
type input "f"
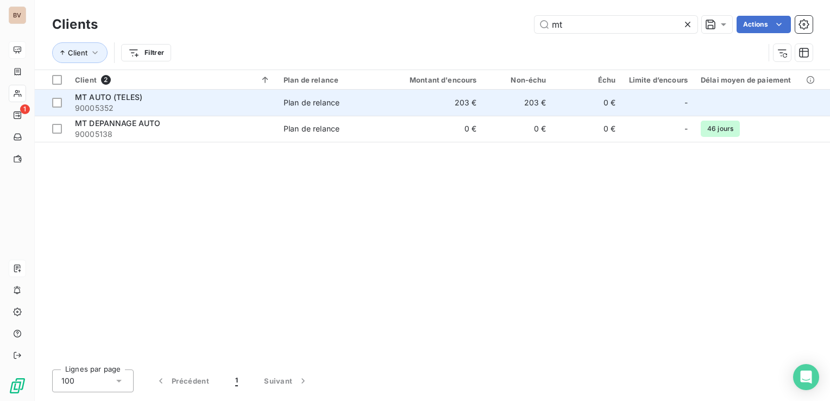
type input "mt"
click at [136, 97] on span "MT AUTO (TELES)" at bounding box center [108, 96] width 67 height 9
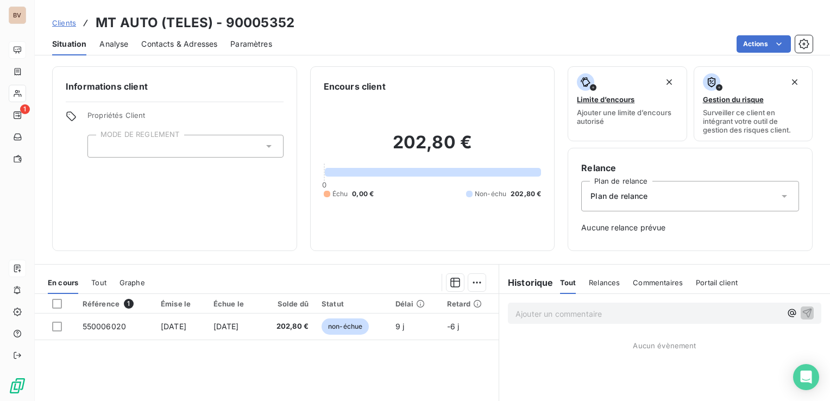
click at [168, 40] on span "Contacts & Adresses" at bounding box center [179, 44] width 76 height 11
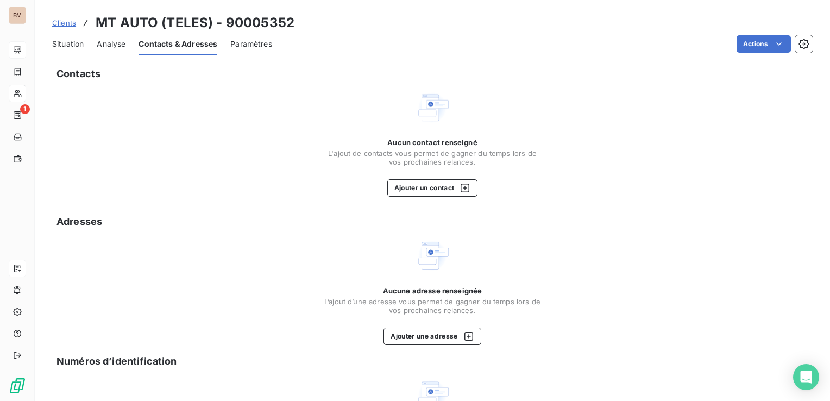
click at [58, 43] on span "Situation" at bounding box center [68, 44] width 32 height 11
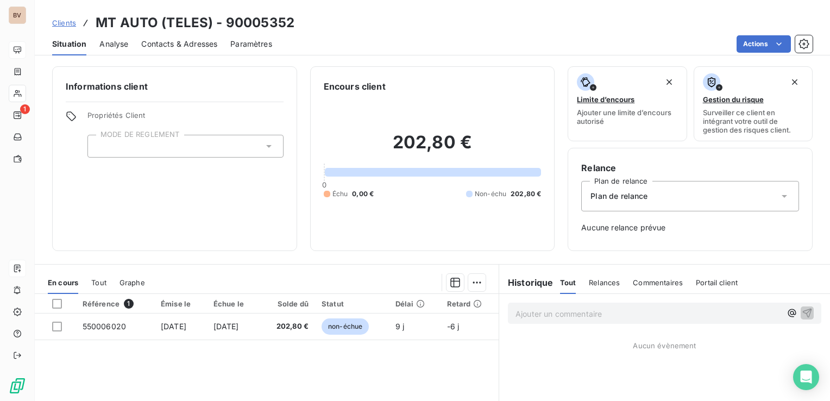
click at [180, 42] on span "Contacts & Adresses" at bounding box center [179, 44] width 76 height 11
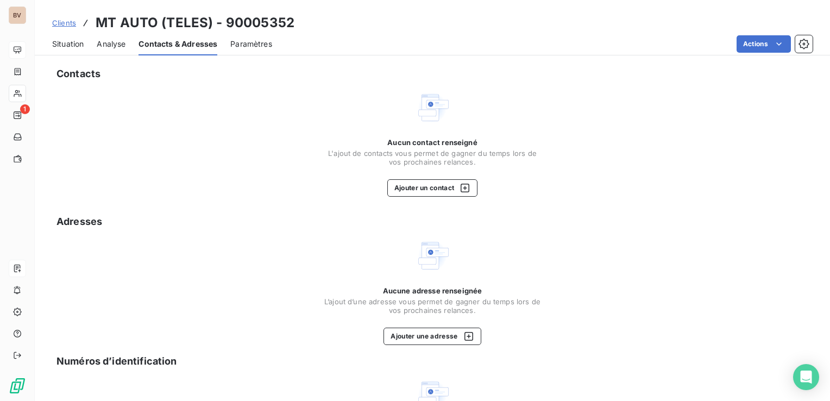
click at [72, 45] on span "Situation" at bounding box center [68, 44] width 32 height 11
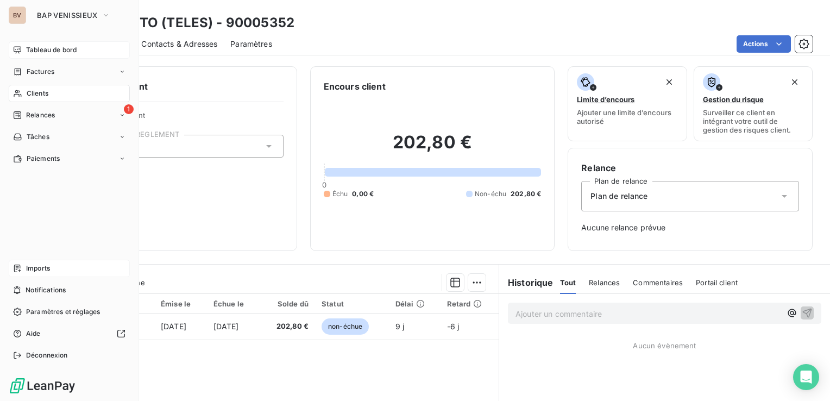
click at [51, 95] on div "Clients" at bounding box center [69, 93] width 121 height 17
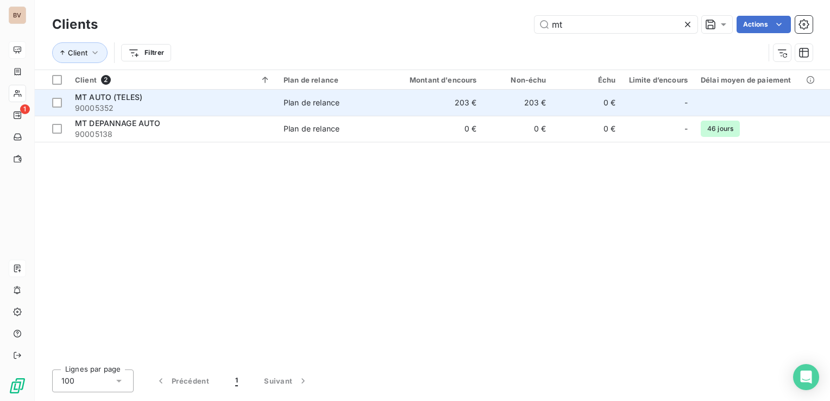
click at [107, 106] on span "90005352" at bounding box center [173, 108] width 196 height 11
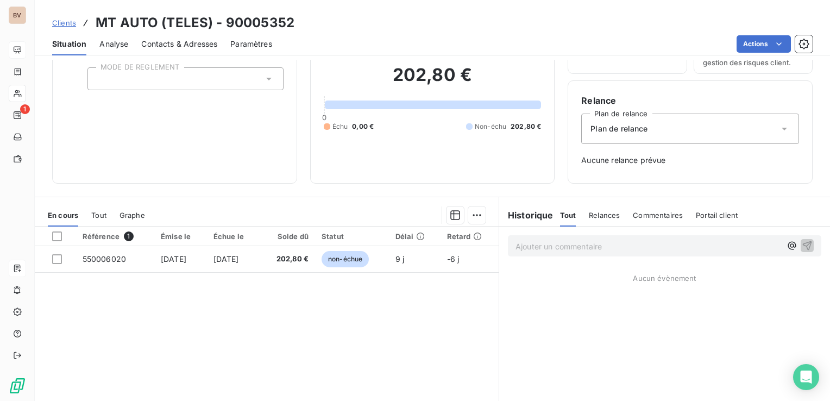
scroll to position [109, 0]
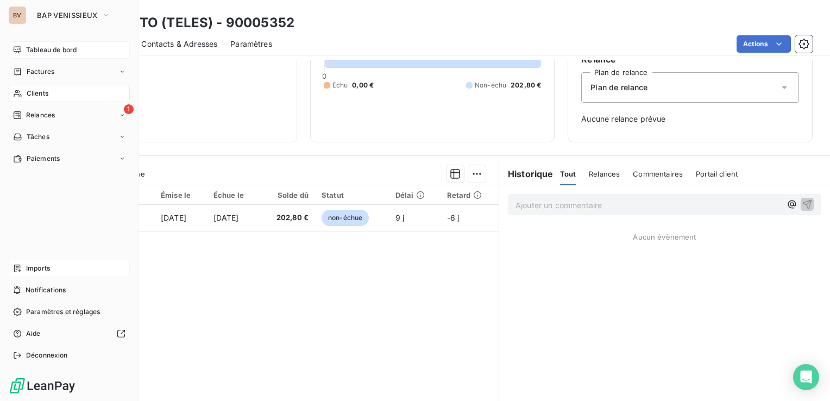
click at [55, 92] on div "Clients" at bounding box center [69, 93] width 121 height 17
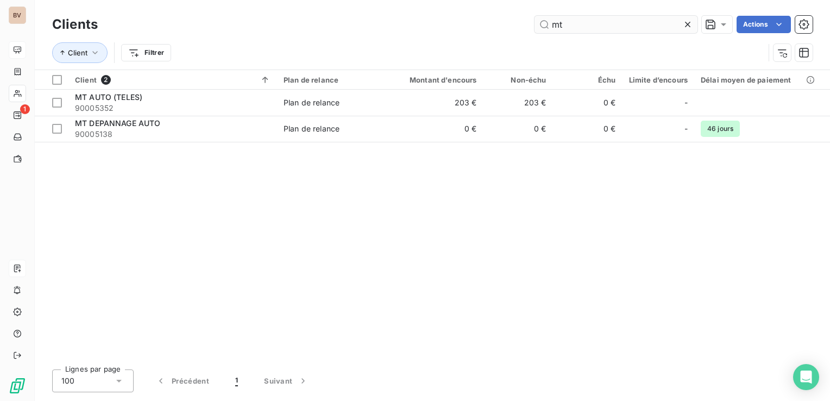
click at [569, 23] on input "mt" at bounding box center [615, 24] width 163 height 17
type input "m"
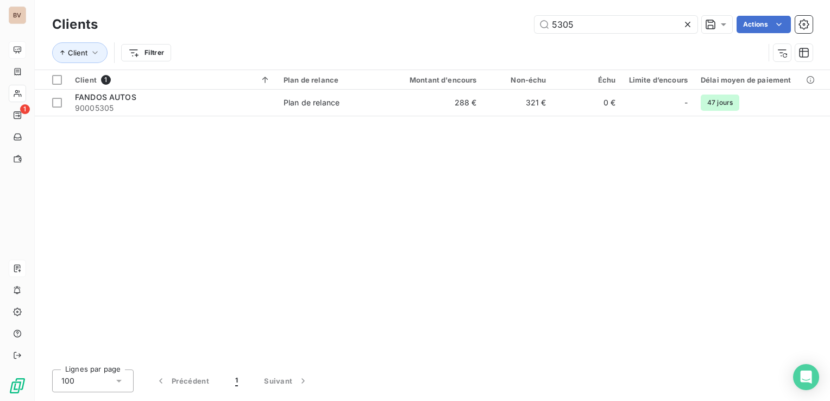
type input "5305"
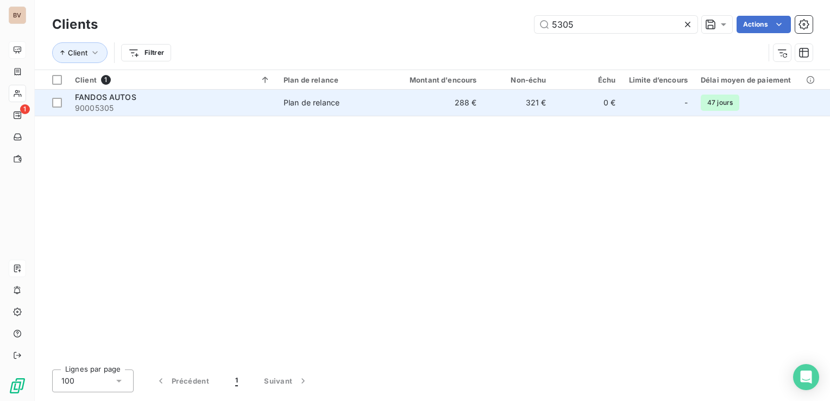
drag, startPoint x: 128, startPoint y: 100, endPoint x: 150, endPoint y: 108, distance: 23.5
click at [128, 100] on span "FANDOS AUTOS" at bounding box center [105, 96] width 61 height 9
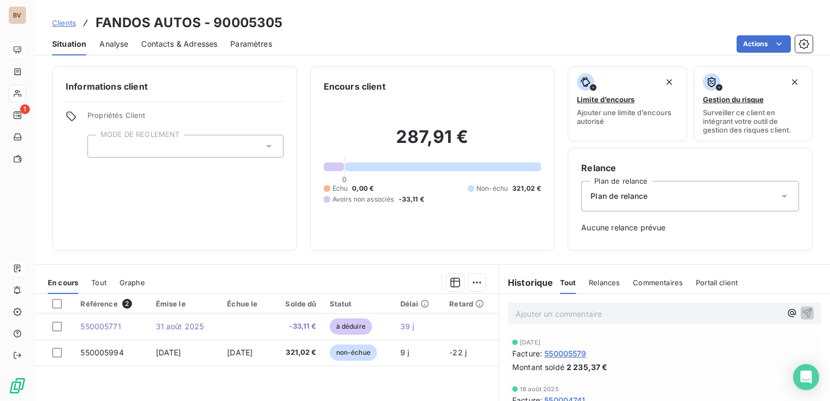
click at [185, 43] on span "Contacts & Adresses" at bounding box center [179, 44] width 76 height 11
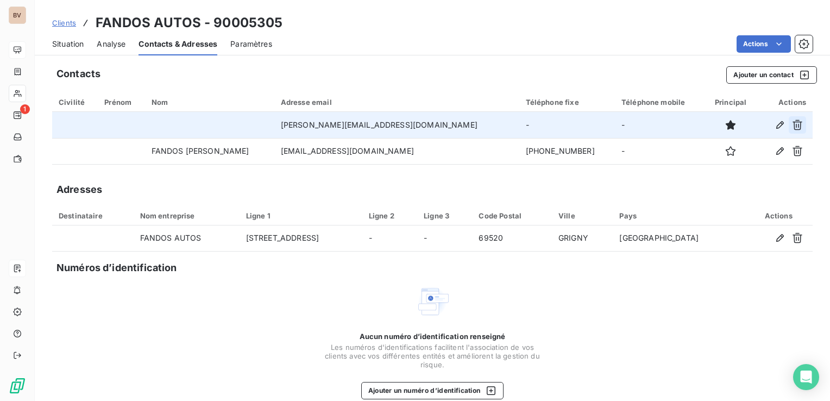
click at [792, 129] on icon "button" at bounding box center [797, 125] width 11 height 11
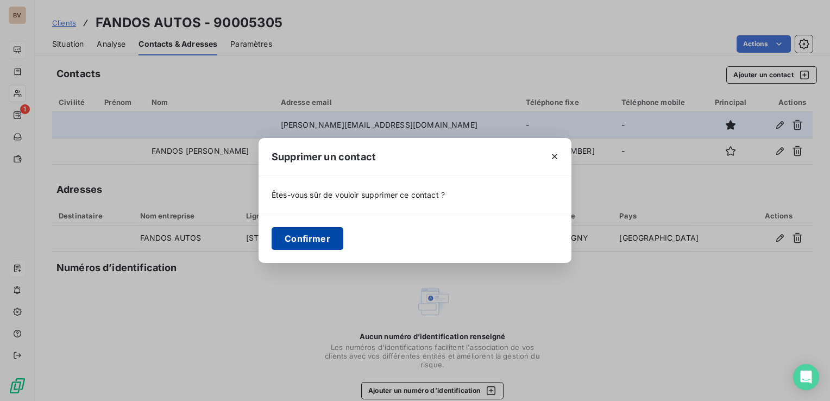
click at [293, 237] on button "Confirmer" at bounding box center [308, 238] width 72 height 23
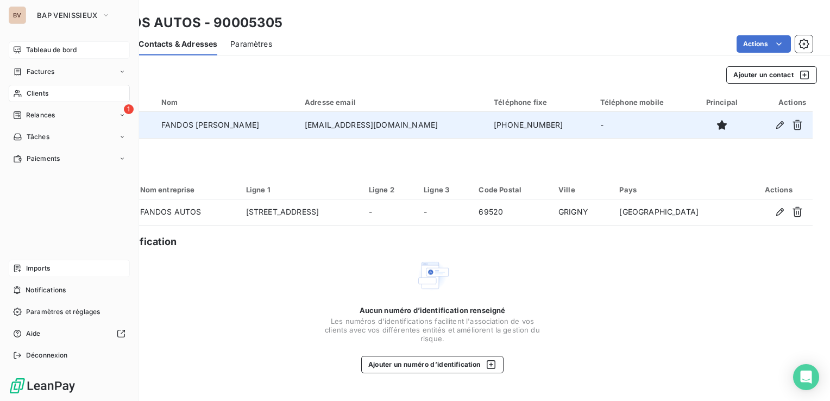
click at [39, 98] on span "Clients" at bounding box center [38, 94] width 22 height 10
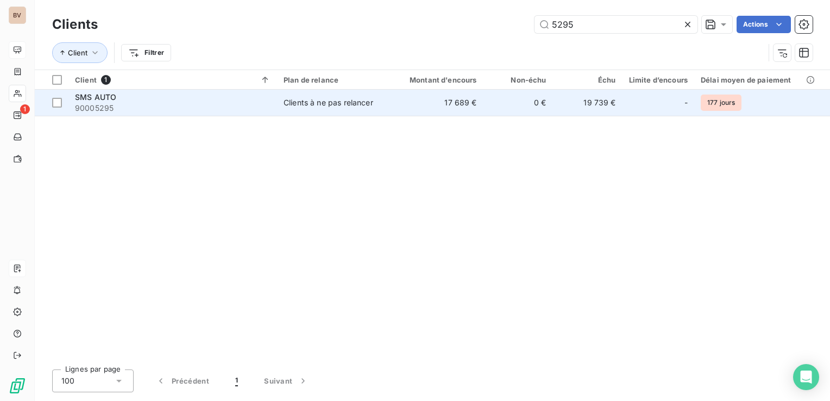
type input "5295"
click at [331, 101] on div "Clients à ne pas relancer" at bounding box center [329, 102] width 90 height 11
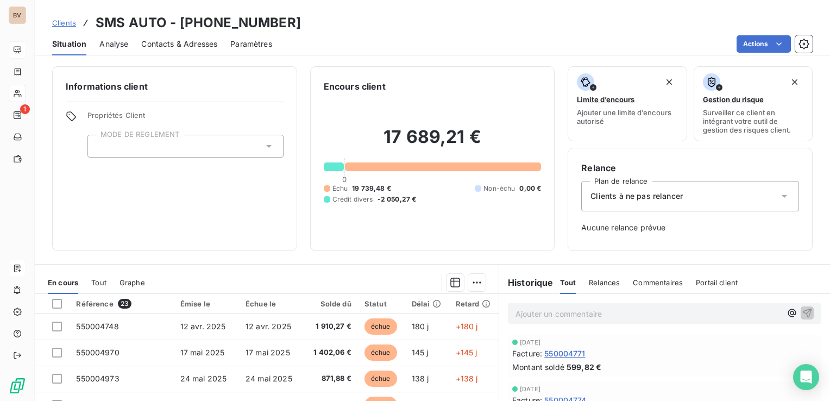
click at [194, 47] on span "Contacts & Adresses" at bounding box center [179, 44] width 76 height 11
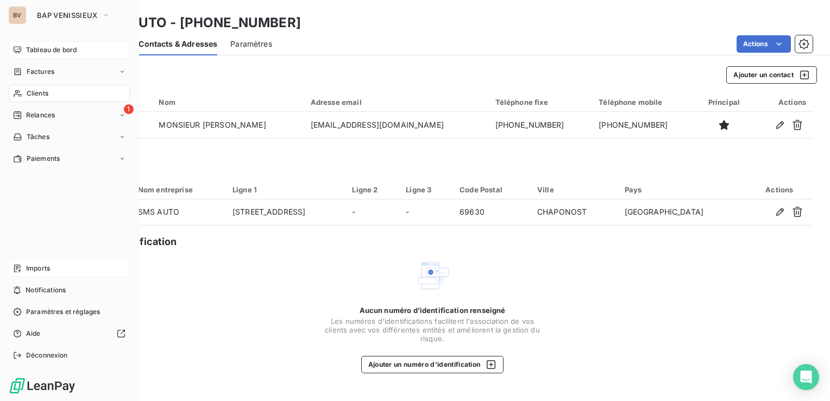
click at [38, 97] on span "Clients" at bounding box center [38, 94] width 22 height 10
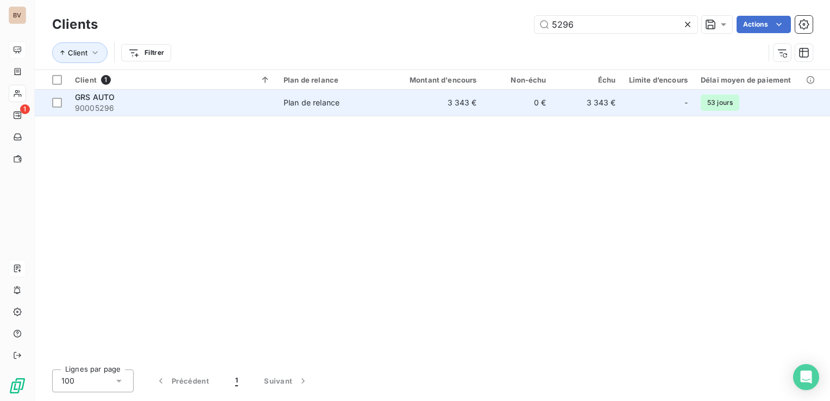
type input "5296"
click at [343, 99] on span "Plan de relance" at bounding box center [334, 102] width 100 height 11
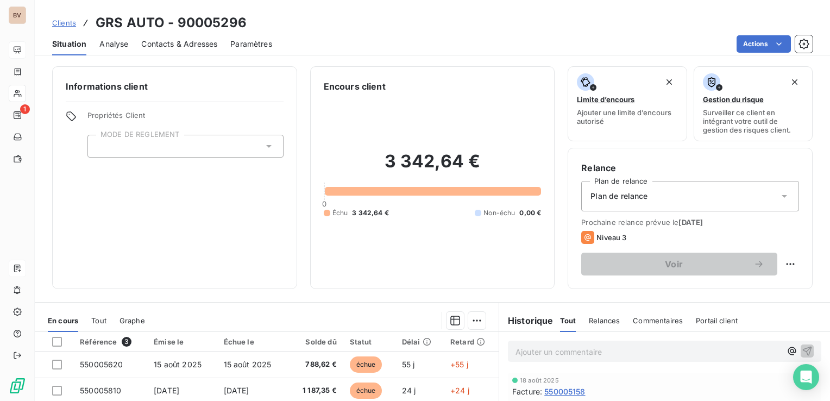
click at [191, 37] on div "Contacts & Adresses" at bounding box center [179, 44] width 76 height 23
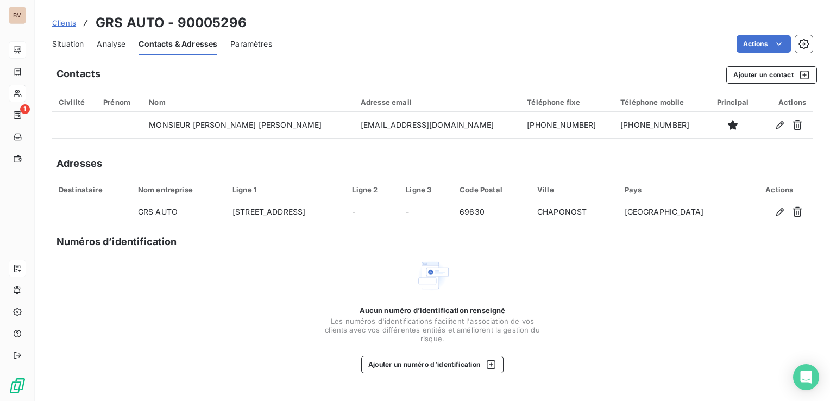
click at [77, 43] on span "Situation" at bounding box center [68, 44] width 32 height 11
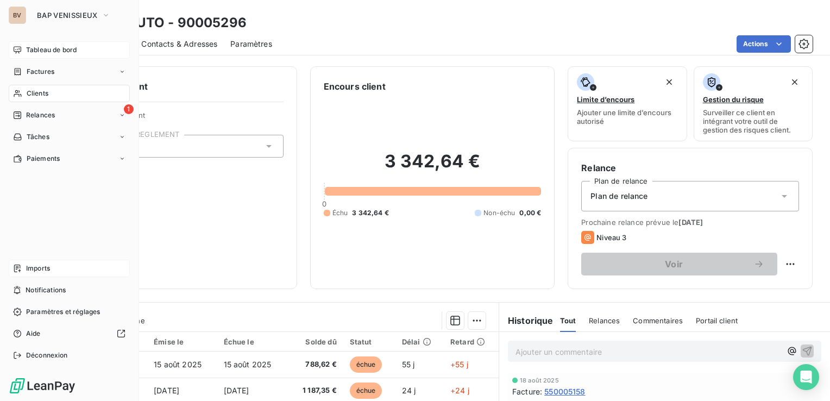
click at [37, 92] on span "Clients" at bounding box center [38, 94] width 22 height 10
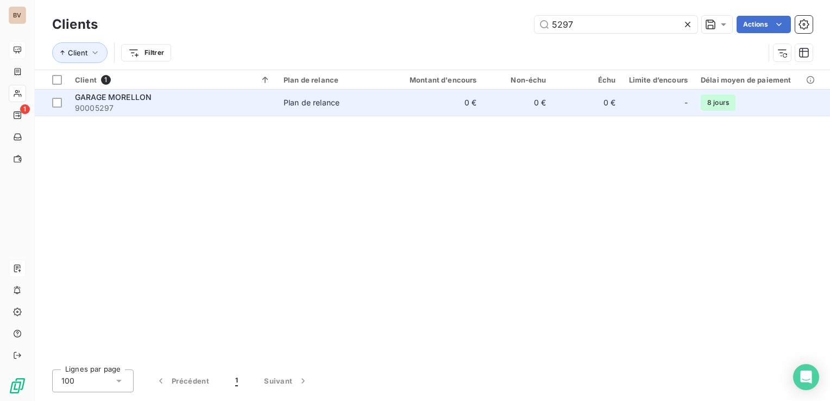
type input "5297"
click at [139, 97] on span "GARAGE MORELLON" at bounding box center [113, 96] width 77 height 9
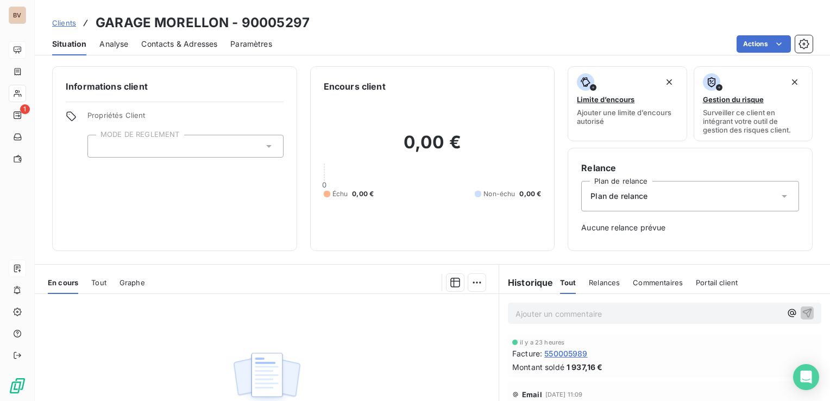
click at [188, 37] on div "Contacts & Adresses" at bounding box center [179, 44] width 76 height 23
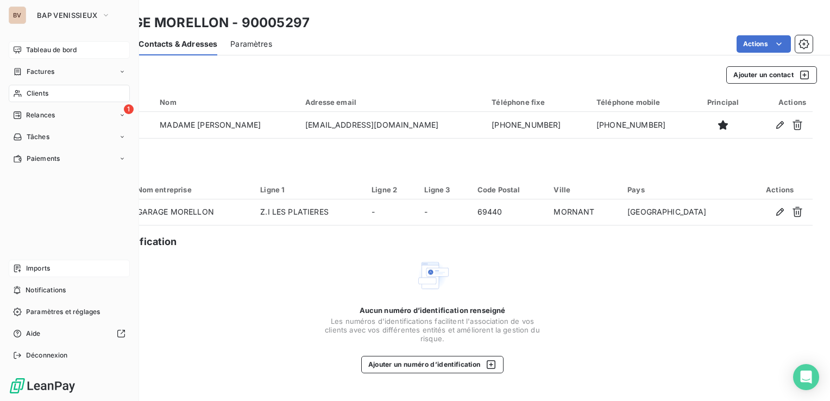
click at [68, 92] on div "Clients" at bounding box center [69, 93] width 121 height 17
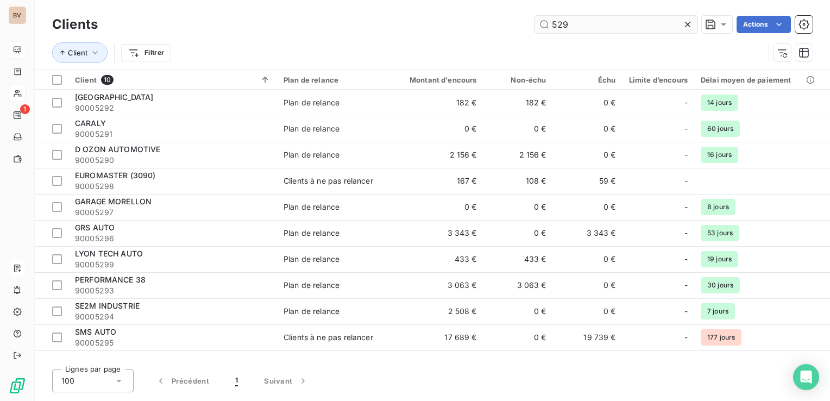
click at [575, 21] on input "529" at bounding box center [615, 24] width 163 height 17
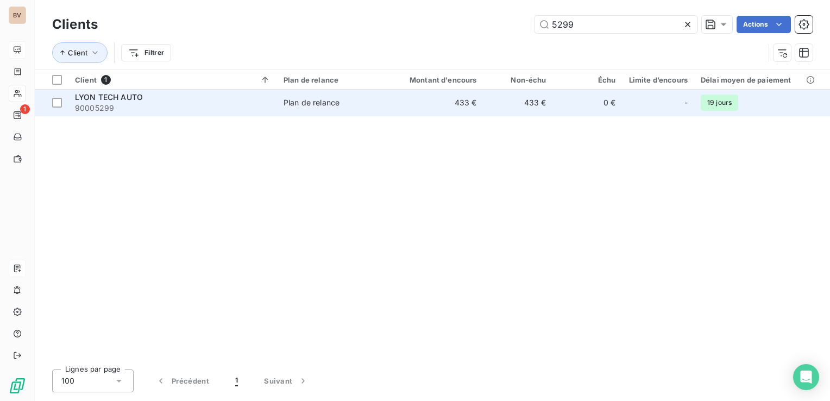
type input "5299"
click at [121, 99] on span "LYON TECH AUTO" at bounding box center [109, 96] width 68 height 9
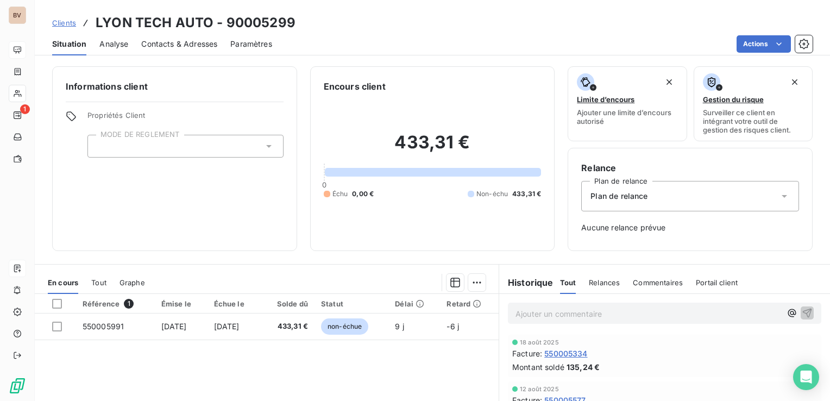
click at [167, 46] on span "Contacts & Adresses" at bounding box center [179, 44] width 76 height 11
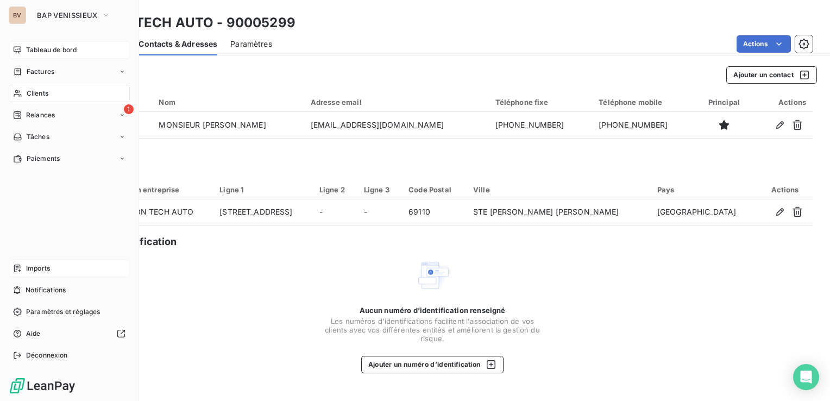
click at [44, 92] on span "Clients" at bounding box center [38, 94] width 22 height 10
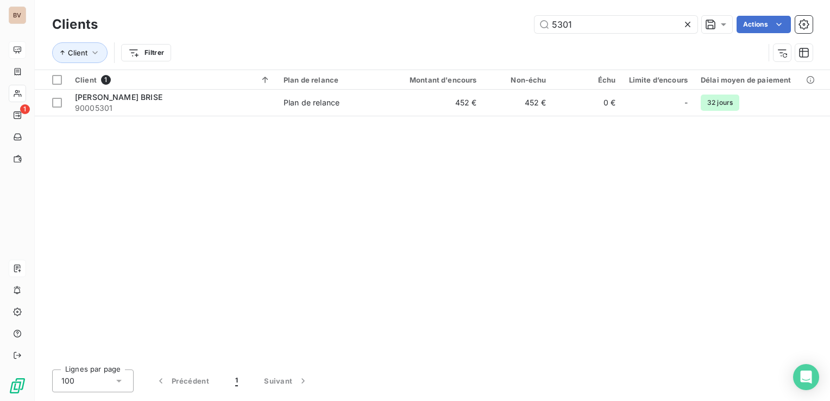
type input "5301"
